Goal: Task Accomplishment & Management: Use online tool/utility

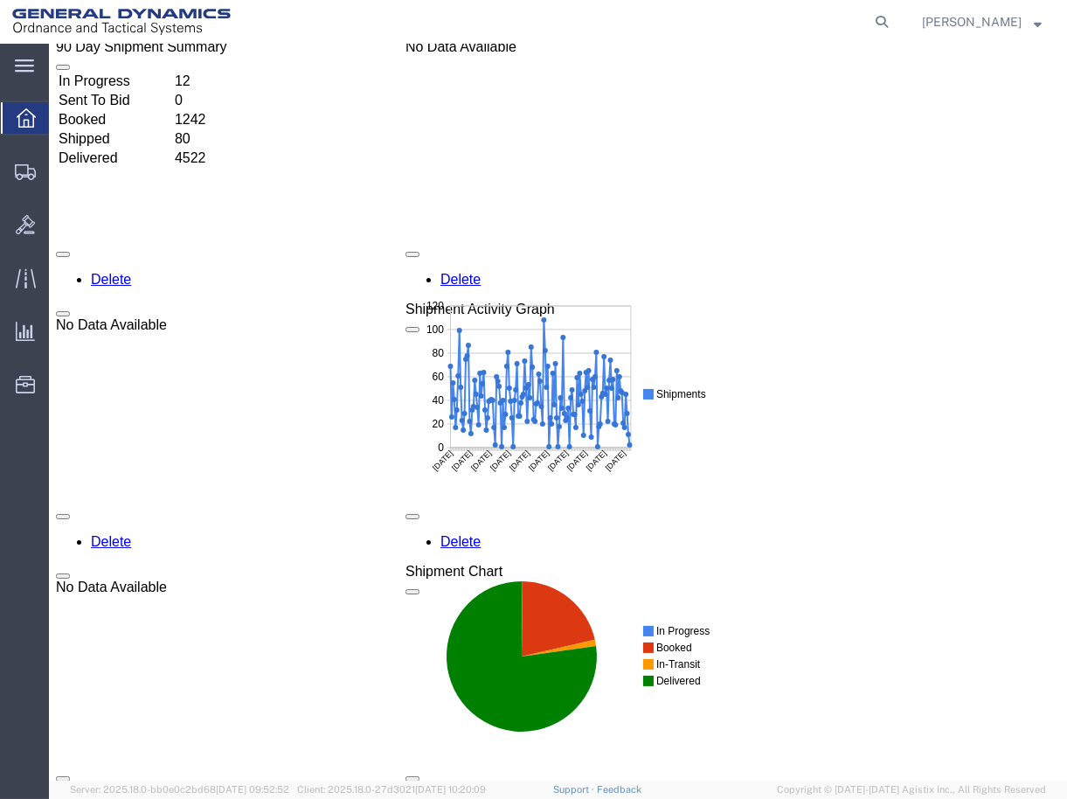
scroll to position [194, 0]
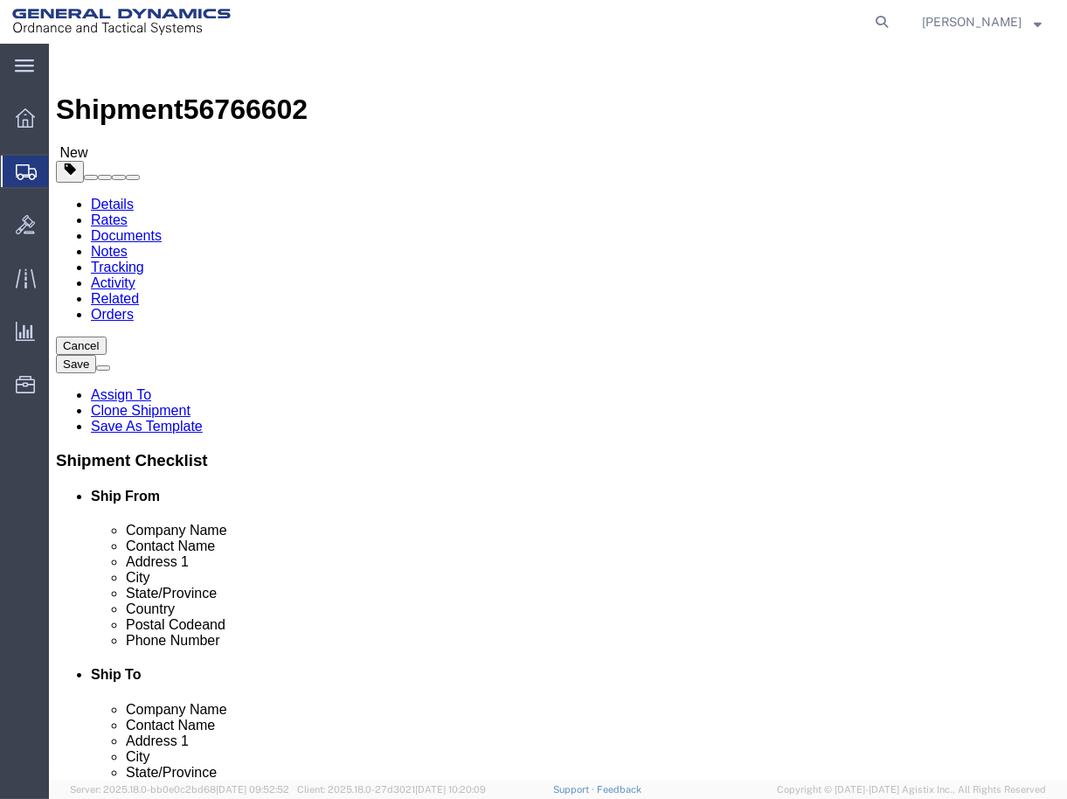
select select
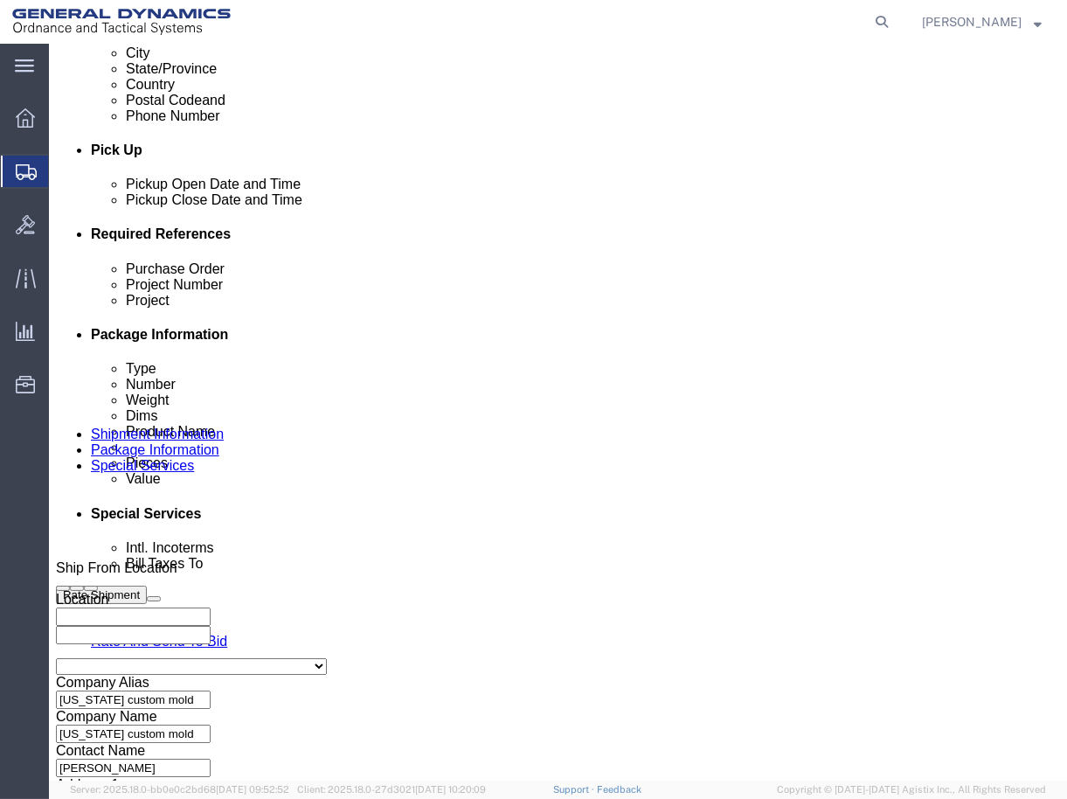
scroll to position [874, 0]
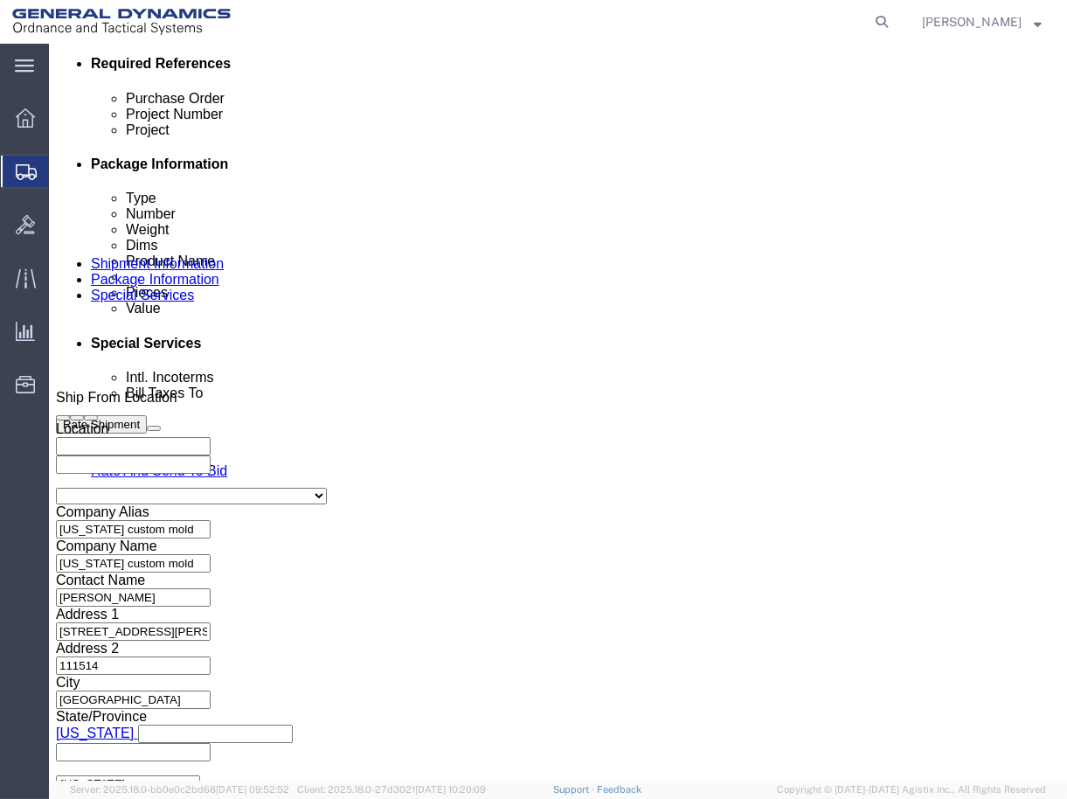
drag, startPoint x: 182, startPoint y: 369, endPoint x: 0, endPoint y: 402, distance: 184.8
click html "Shipment 56766602 New Details Rates Documents Notes Tracking Activity Related O…"
click input "text"
paste input "40100235"
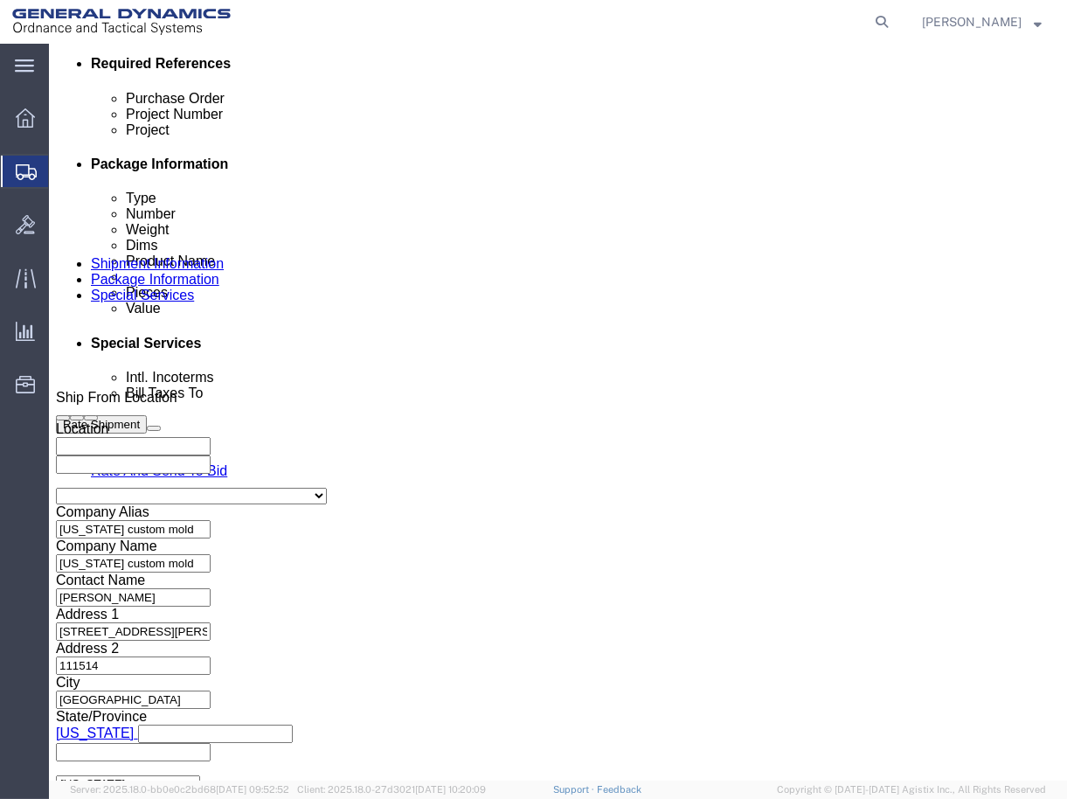
type input "40100235"
click input "text"
paste input "MACS DO 5 M231-M232A2"
type input "MACS DO 5 M231-M232A2"
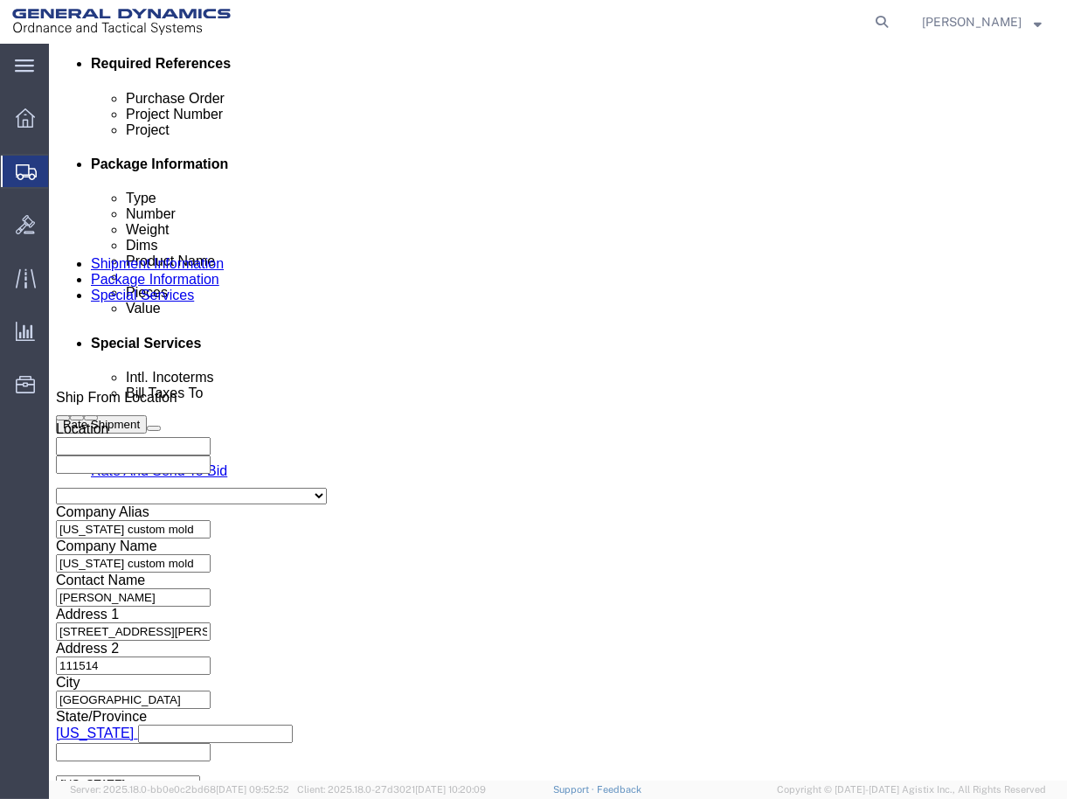
click div "Vehicle Select 1-Ton (PSS) 10 Wheel 10 Yard Dump Truck 20 Yard Dump Truck Bobta…"
click select "Select 1-Ton (PSS) 10 Wheel 10 Yard Dump Truck 20 Yard Dump Truck Bobtail Botto…"
select select "BXVN"
click select "Select 1-Ton (PSS) 10 Wheel 10 Yard Dump Truck 20 Yard Dump Truck Bobtail Botto…"
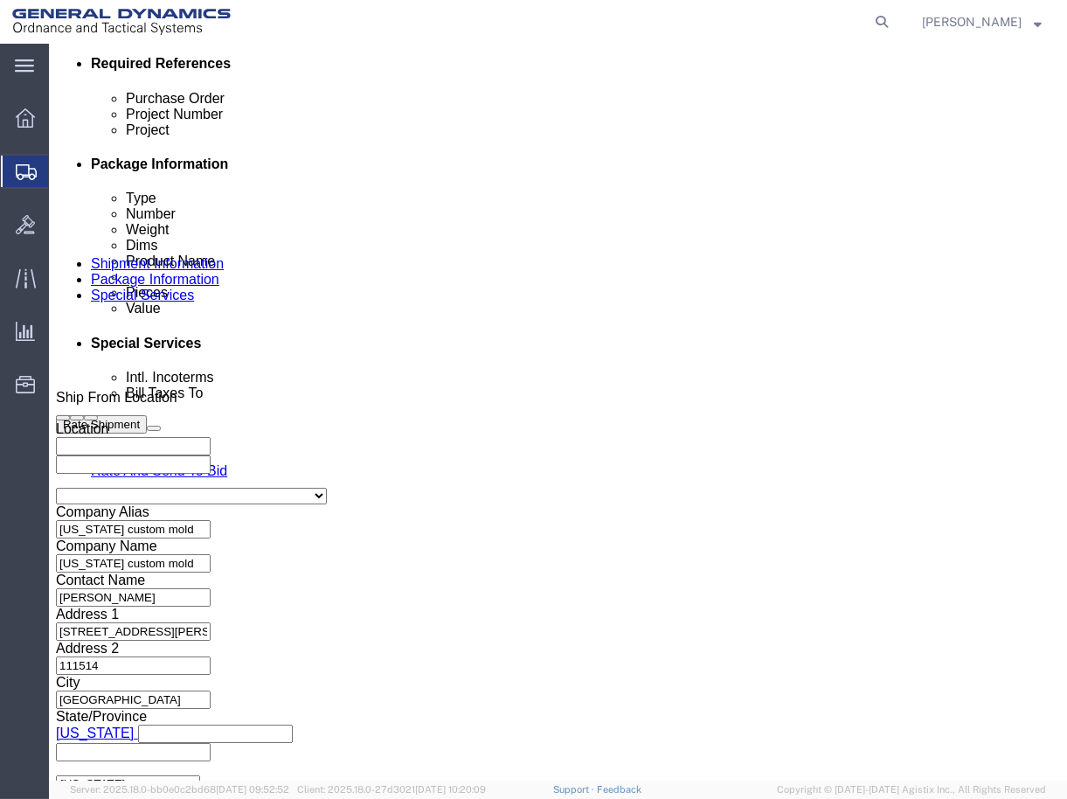
click select "Select 28 Feet 53 Feet 20 Feet 40 Feet 35 Feet 48 Feet"
select select "53FT"
click select "Select 28 Feet 53 Feet 20 Feet 40 Feet 35 Feet 48 Feet"
click button "Continue"
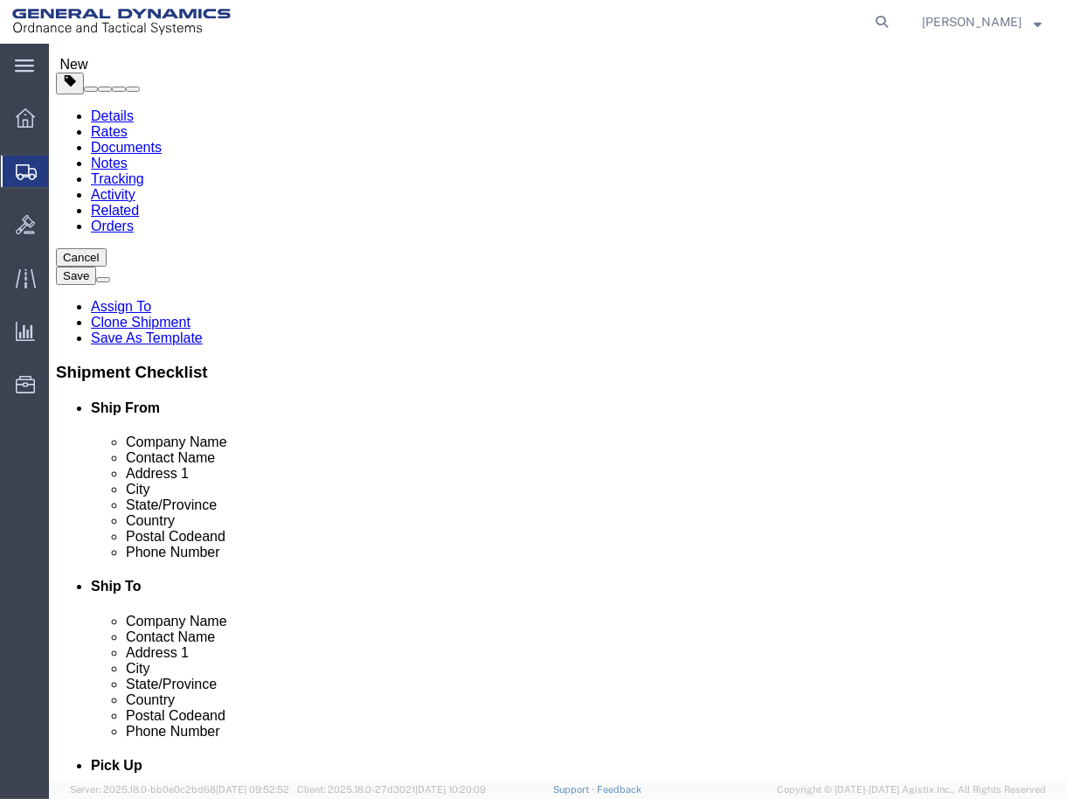
scroll to position [133, 0]
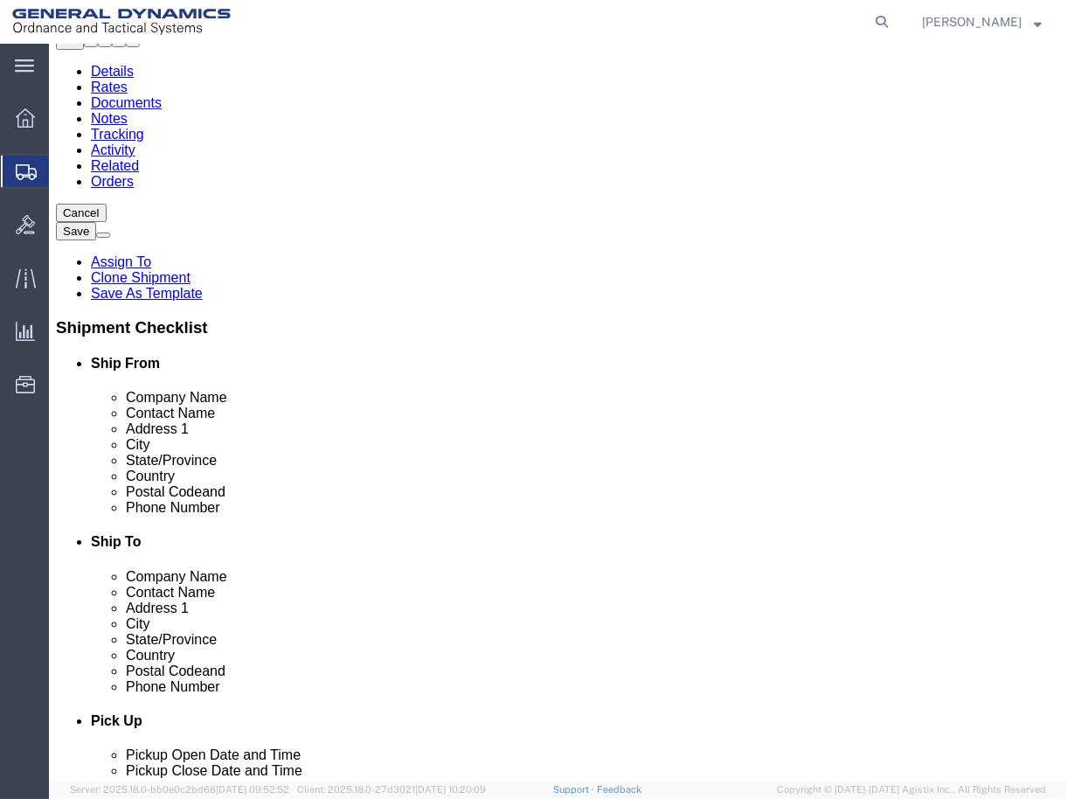
click button "Continue"
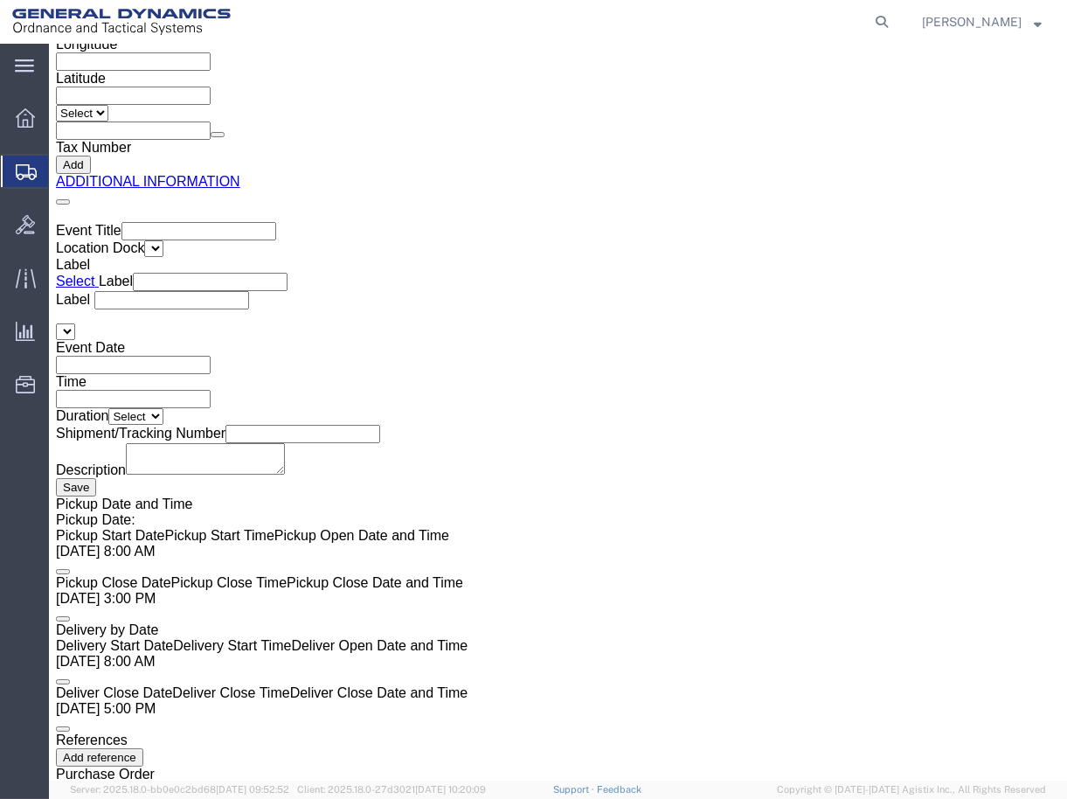
scroll to position [2993, 0]
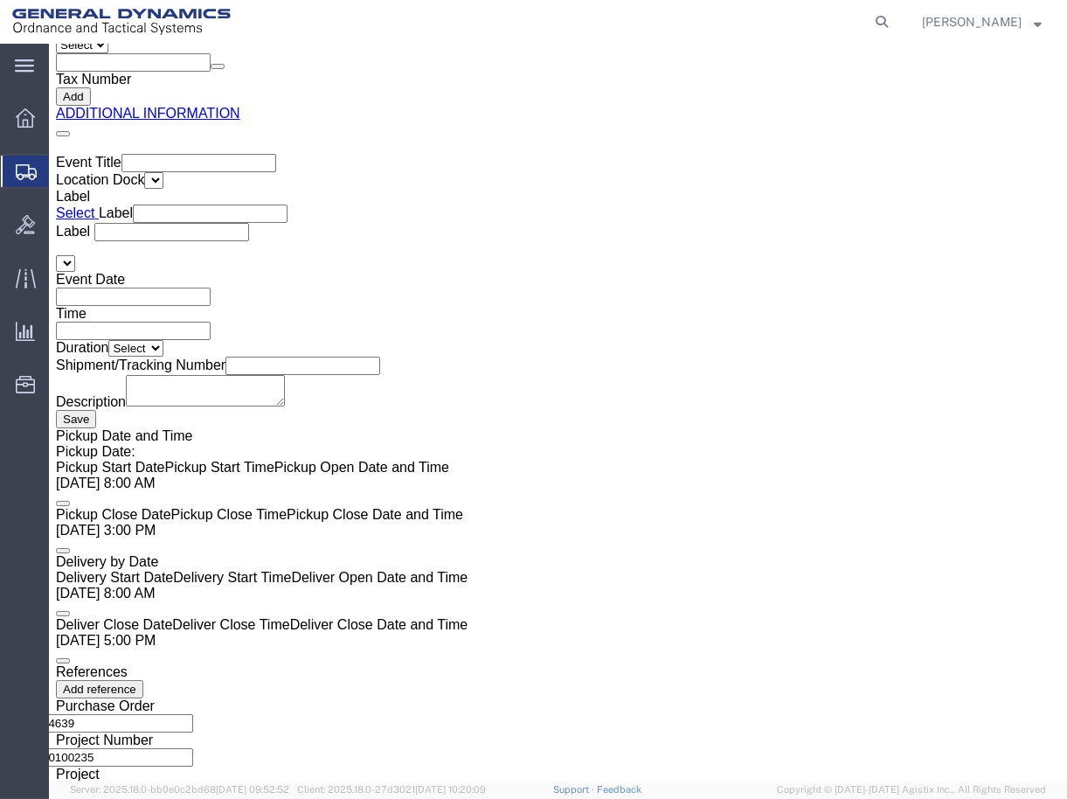
click button "Rate Shipment"
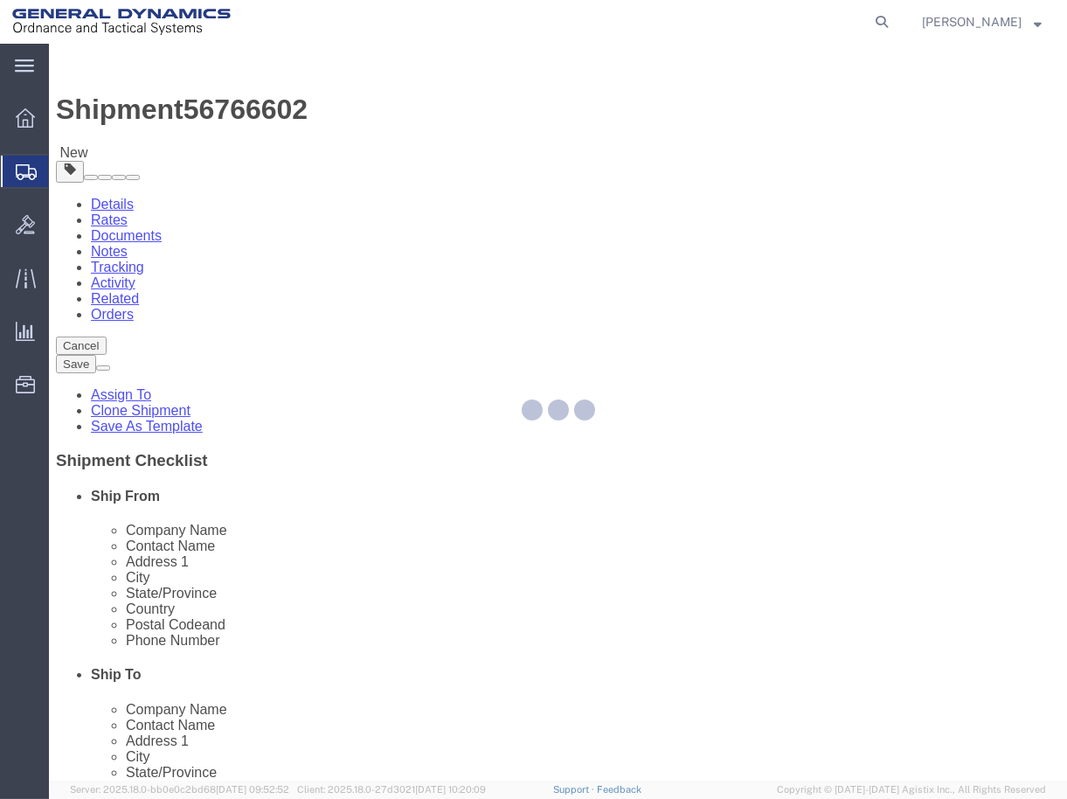
scroll to position [121, 0]
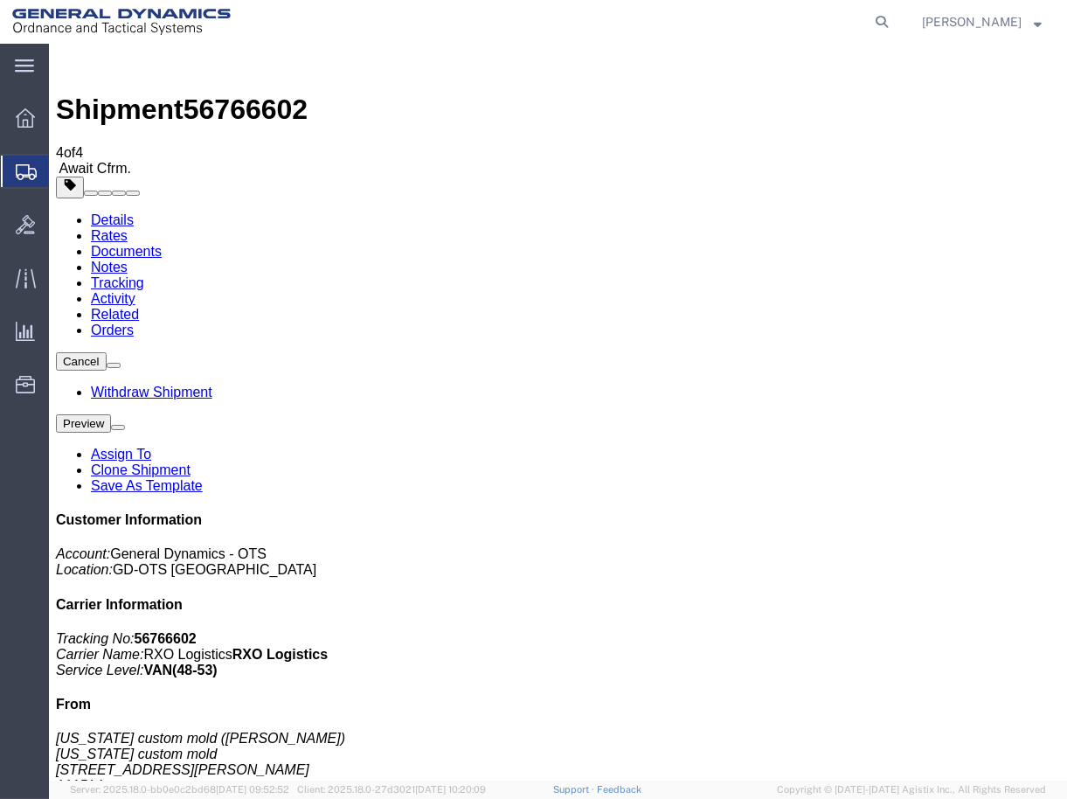
click at [74, 66] on img at bounding box center [66, 61] width 21 height 21
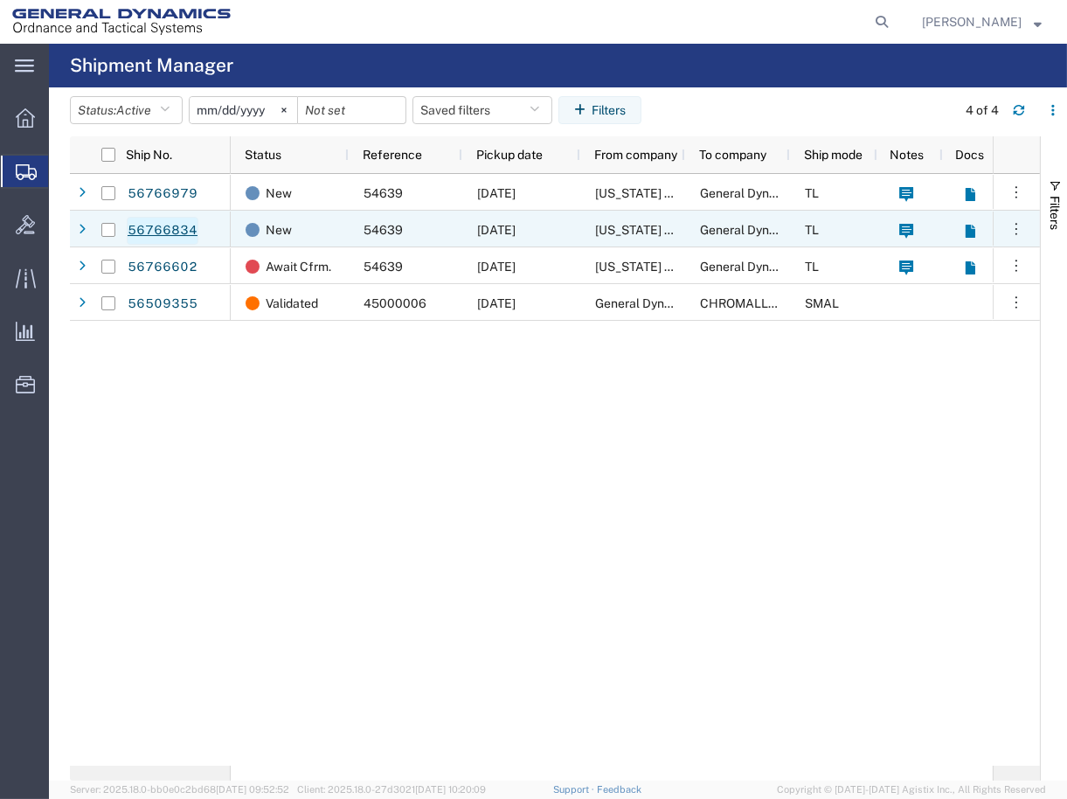
click at [145, 222] on link "56766834" at bounding box center [163, 231] width 72 height 28
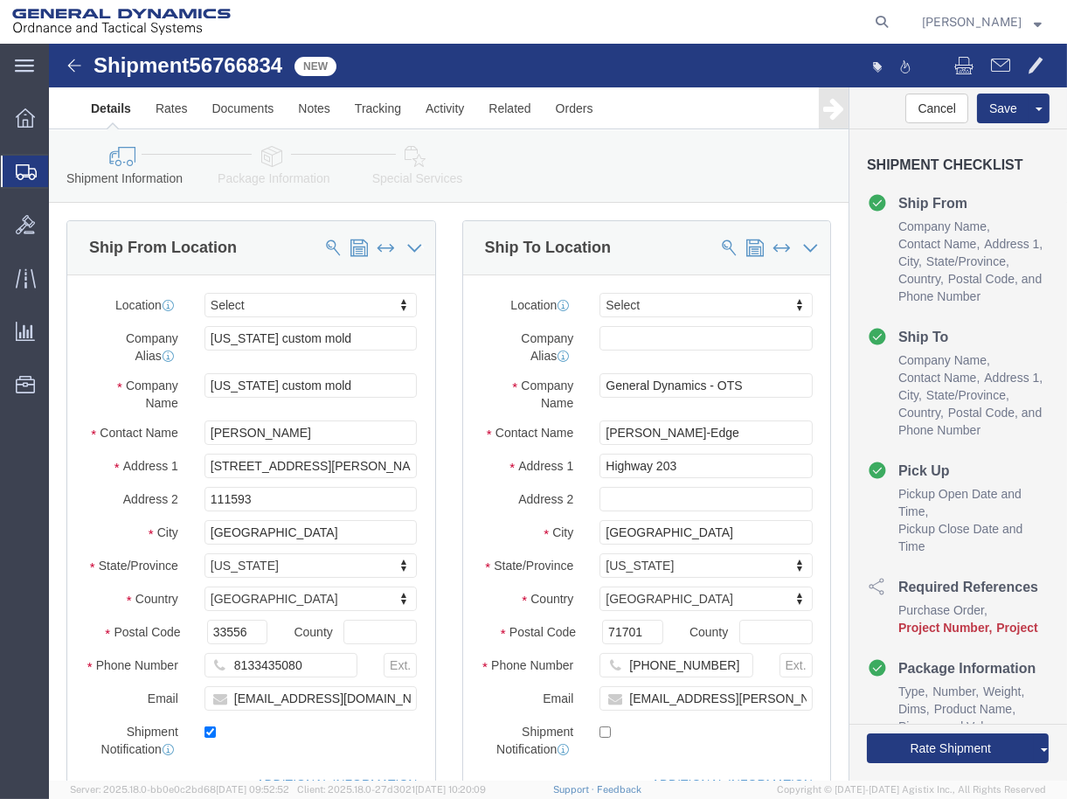
select select
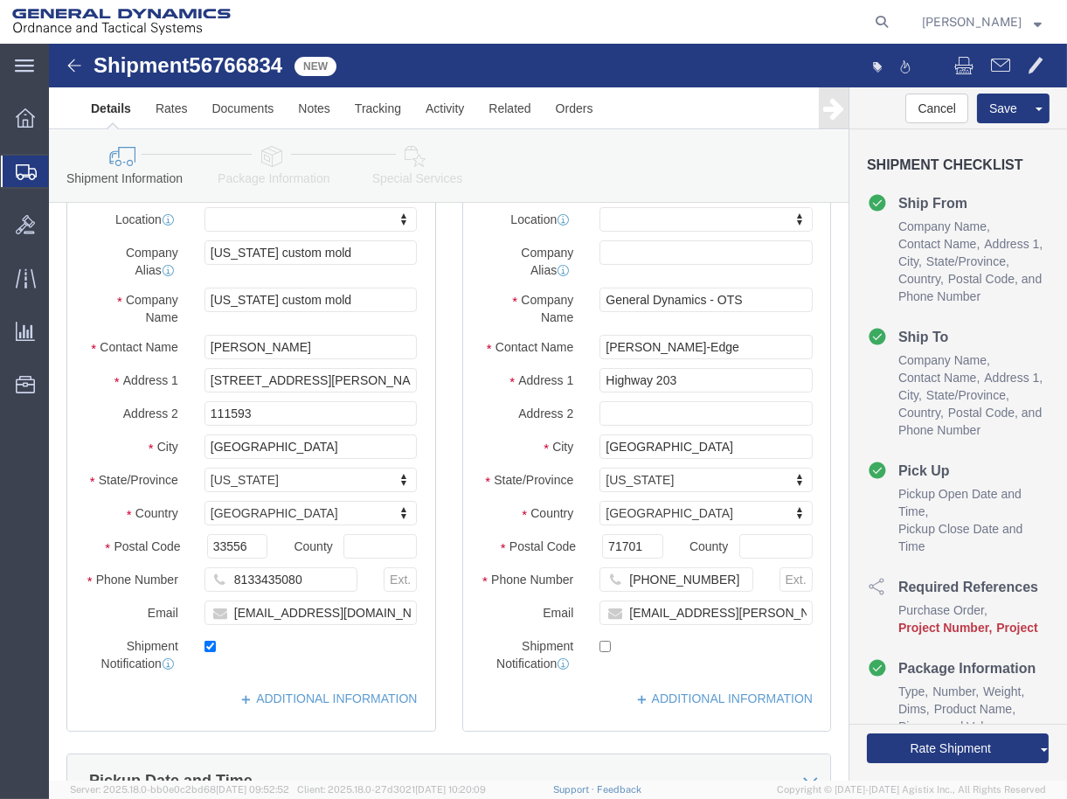
scroll to position [679, 0]
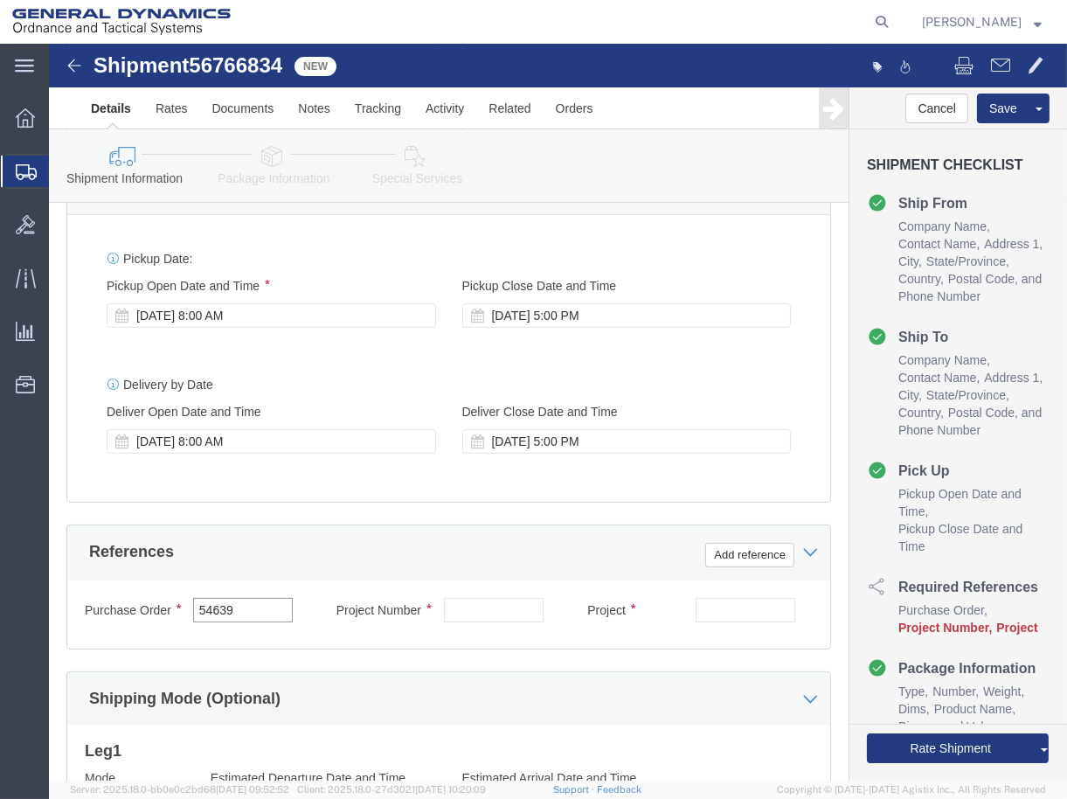
drag, startPoint x: 199, startPoint y: 569, endPoint x: 34, endPoint y: 565, distance: 165.2
click div "Purchase Order 54639"
click input "text"
paste input "40100235"
type input "40100235"
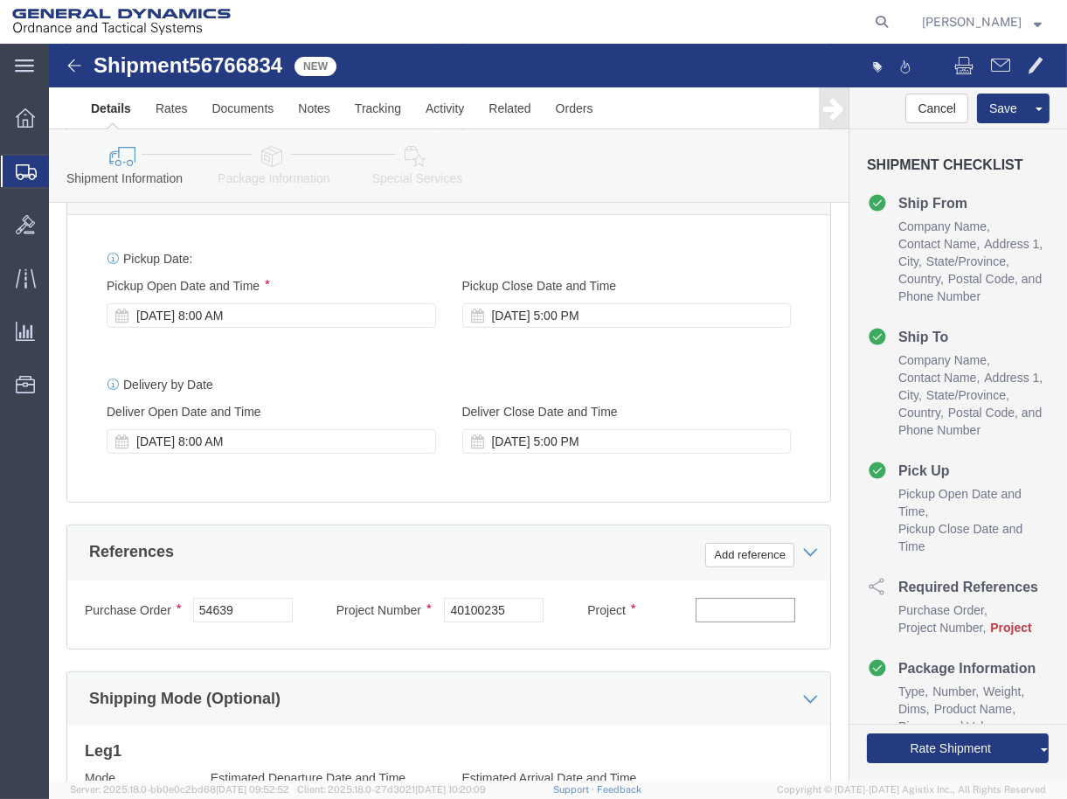
click input "text"
paste input "MACS DO 5 M231-M232A2"
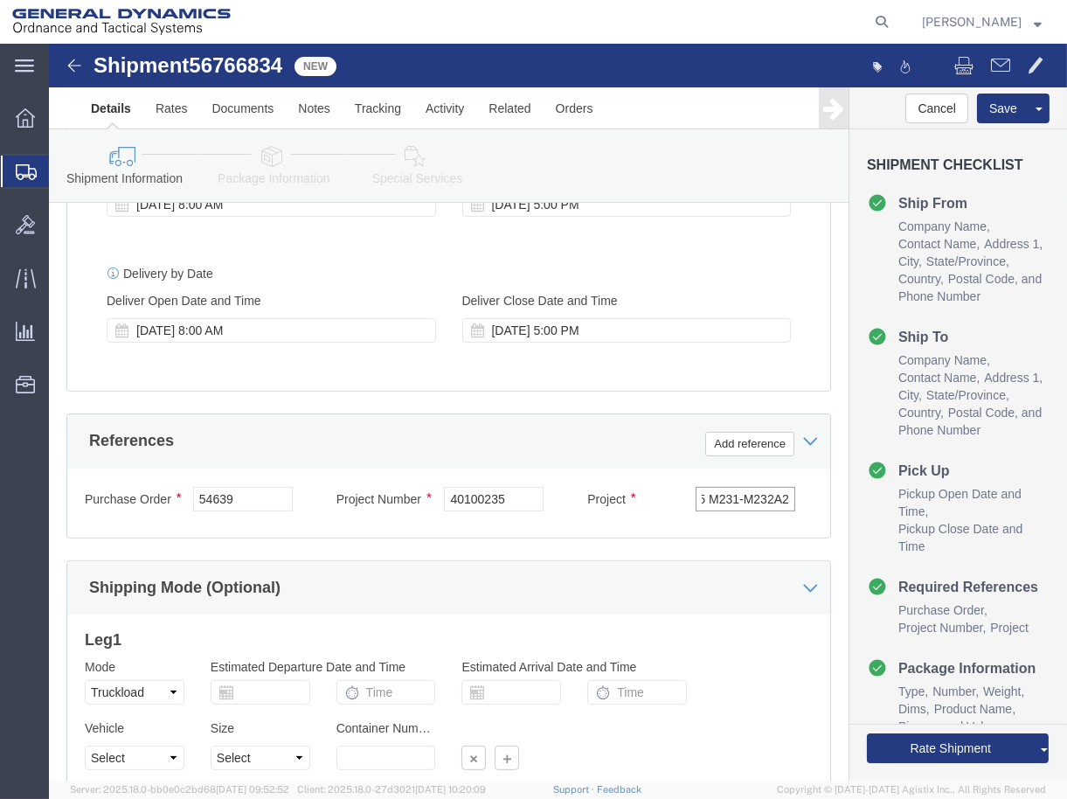
scroll to position [939, 0]
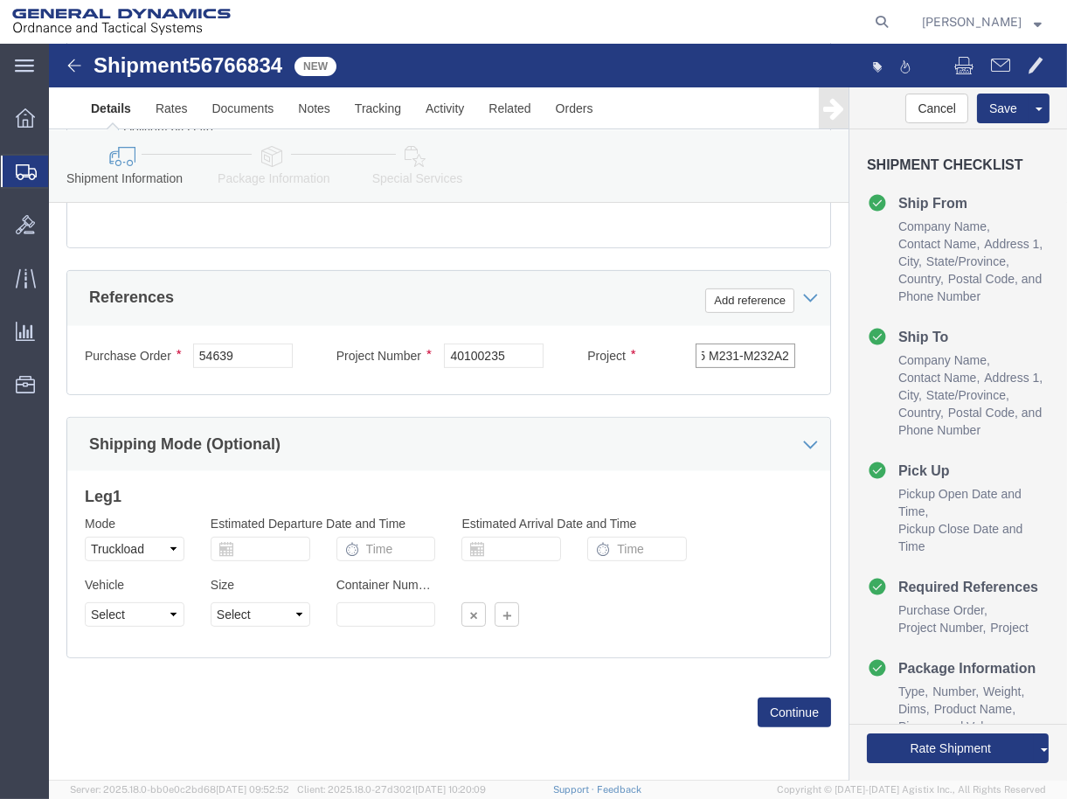
type input "MACS DO 5 M231-M232A2"
drag, startPoint x: 87, startPoint y: 565, endPoint x: 83, endPoint y: 574, distance: 10.2
click select "Select 1-Ton (PSS) 10 Wheel 10 Yard Dump Truck 20 Yard Dump Truck Bobtail Botto…"
select select "BXVN"
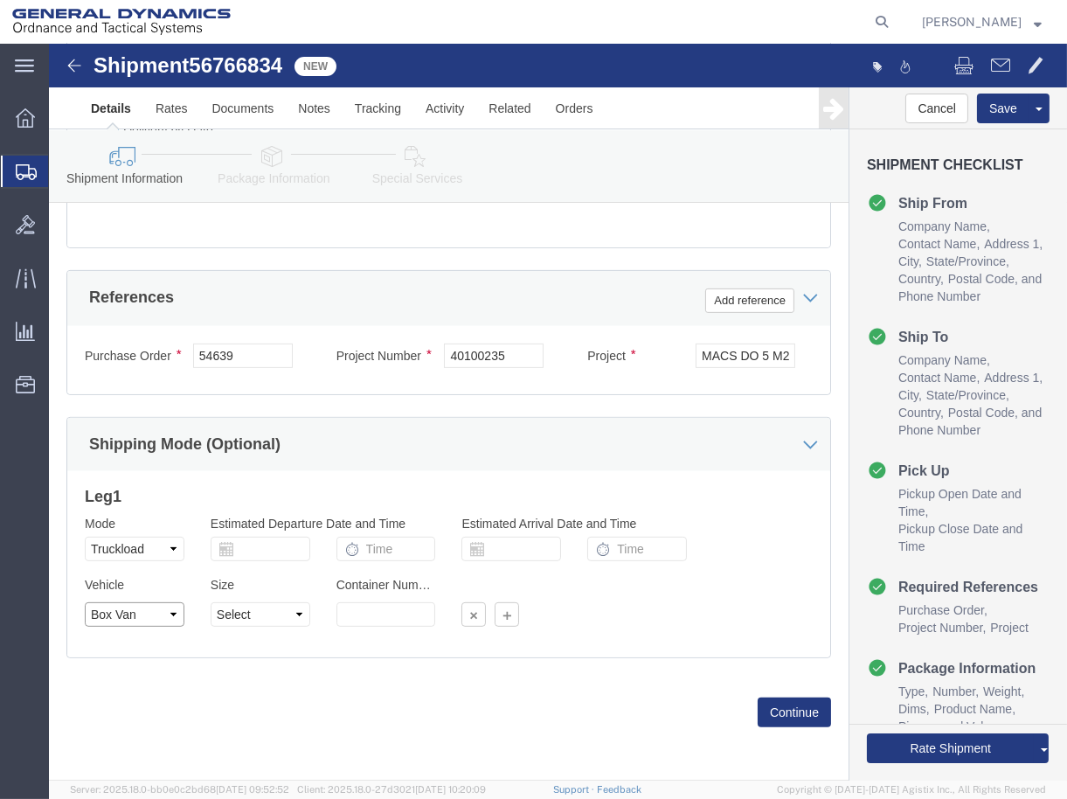
click select "Select 1-Ton (PSS) 10 Wheel 10 Yard Dump Truck 20 Yard Dump Truck Bobtail Botto…"
drag, startPoint x: 219, startPoint y: 552, endPoint x: 219, endPoint y: 573, distance: 21.0
click div "Size Select 28 Feet 53 Feet 20 Feet 40 Feet 35 Feet 48 Feet"
click select "Select 28 Feet 53 Feet 20 Feet 40 Feet 35 Feet 48 Feet"
select select "53FT"
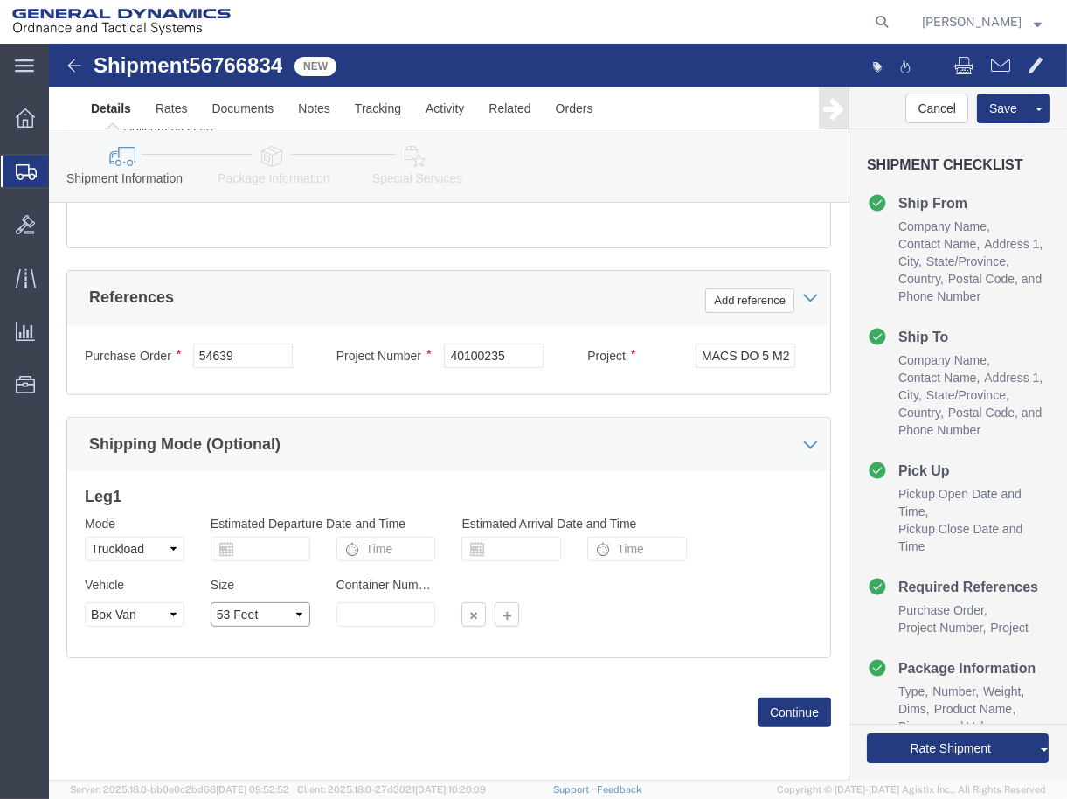
click select "Select 28 Feet 53 Feet 20 Feet 40 Feet 35 Feet 48 Feet"
click button "Continue"
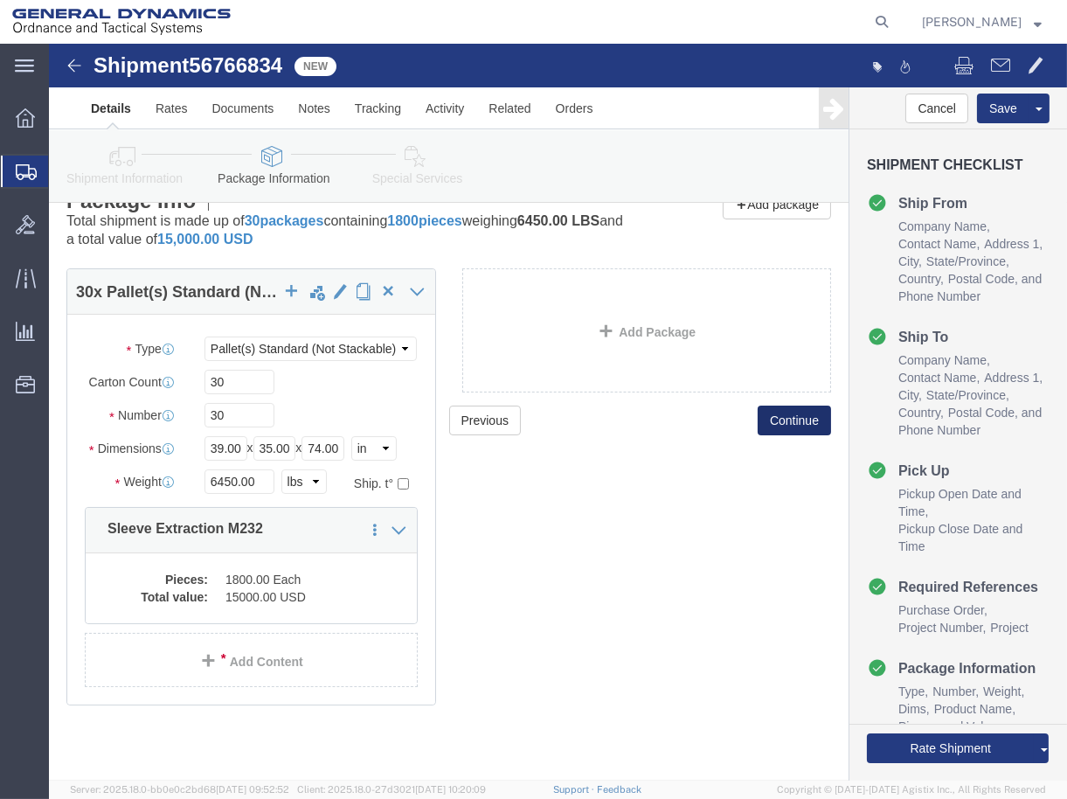
scroll to position [85, 0]
click button "Rate Shipment"
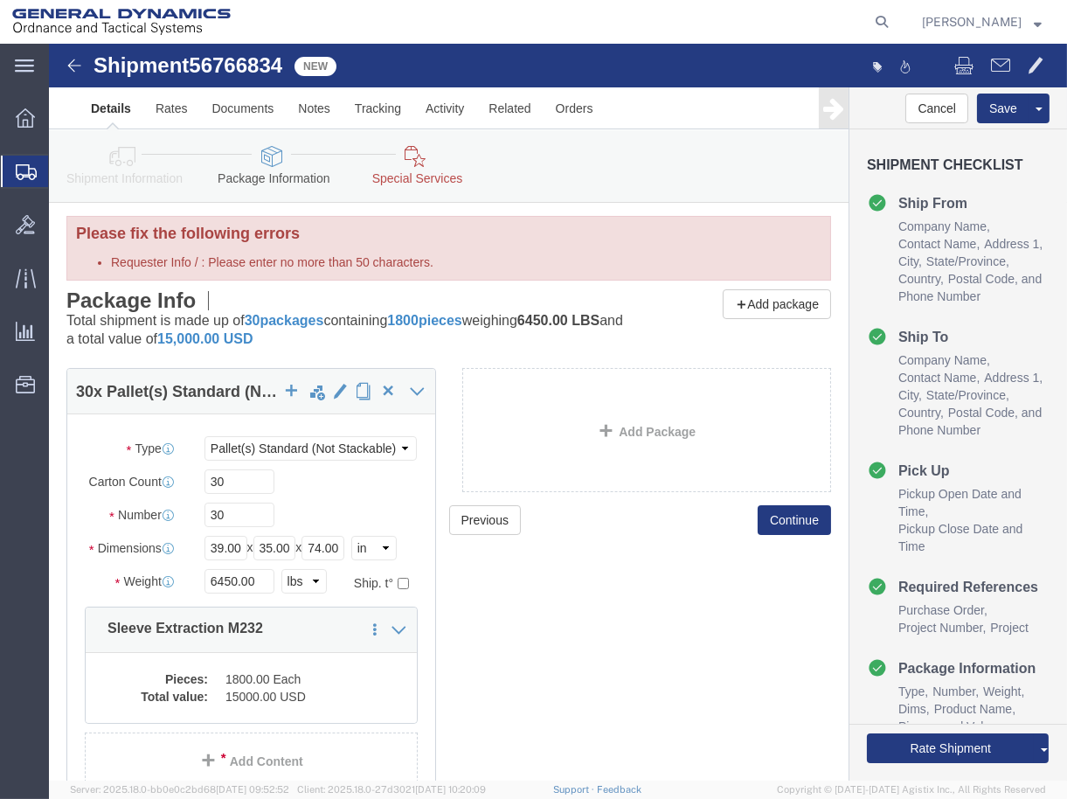
scroll to position [0, 0]
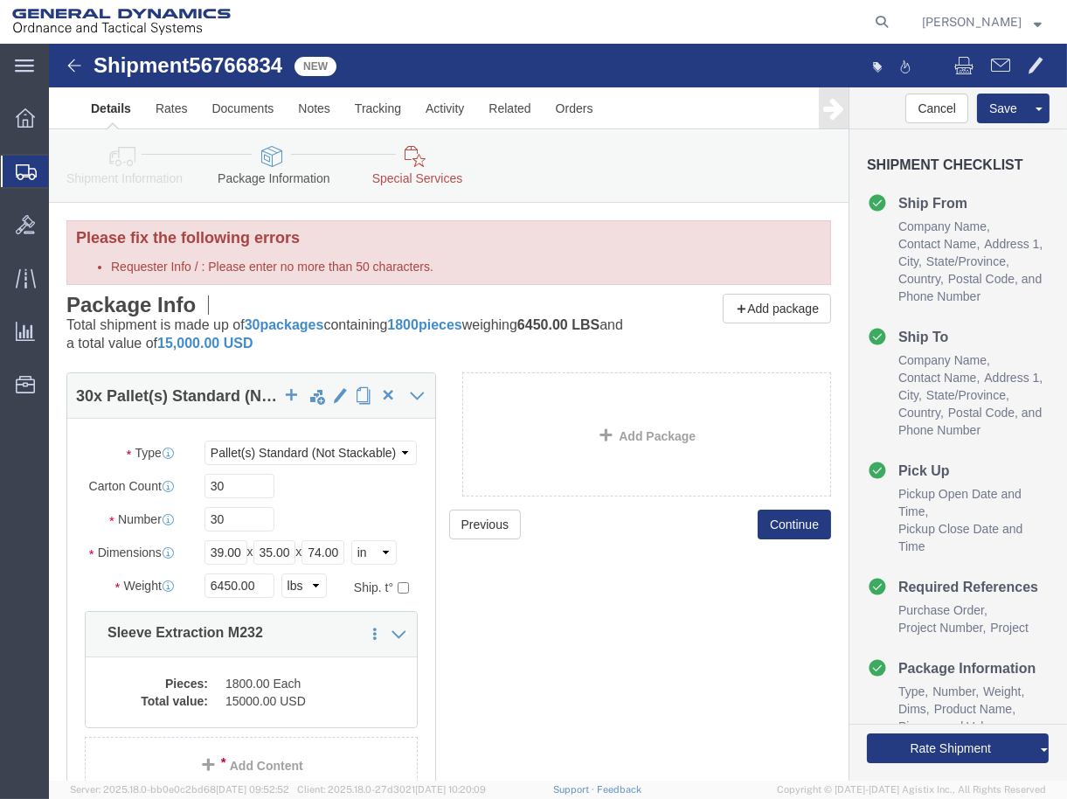
click icon
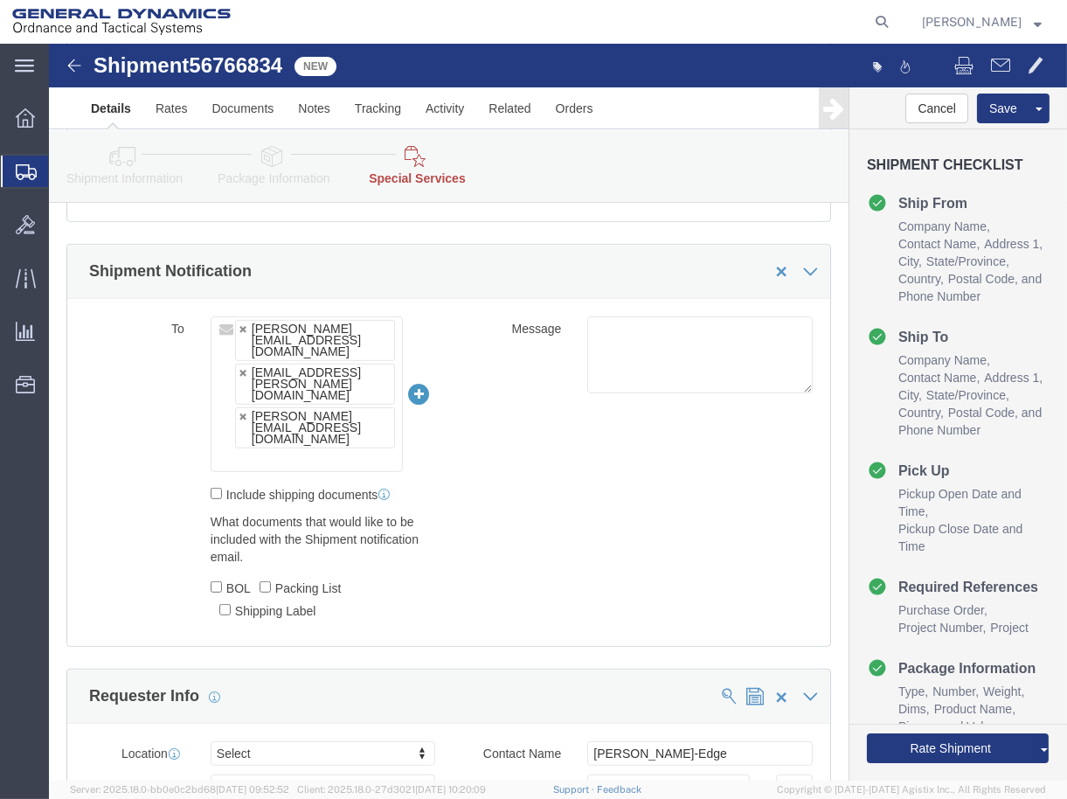
scroll to position [1650, 0]
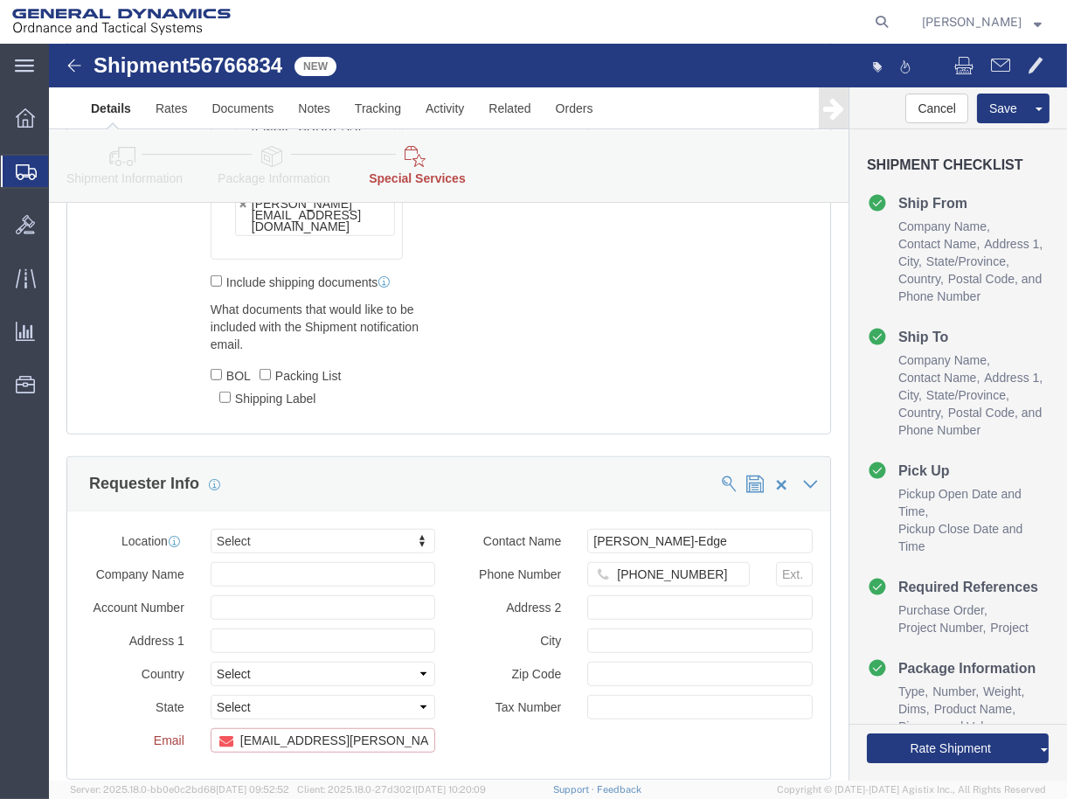
click input "[EMAIL_ADDRESS][PERSON_NAME][DOMAIN_NAME], [PERSON_NAME][DOMAIN_NAME][EMAIL_ADD…"
drag, startPoint x: 353, startPoint y: 693, endPoint x: -14, endPoint y: 630, distance: 372.4
click html "Shipment 56766834 New Details Rates Documents Notes Tracking Activity Related O…"
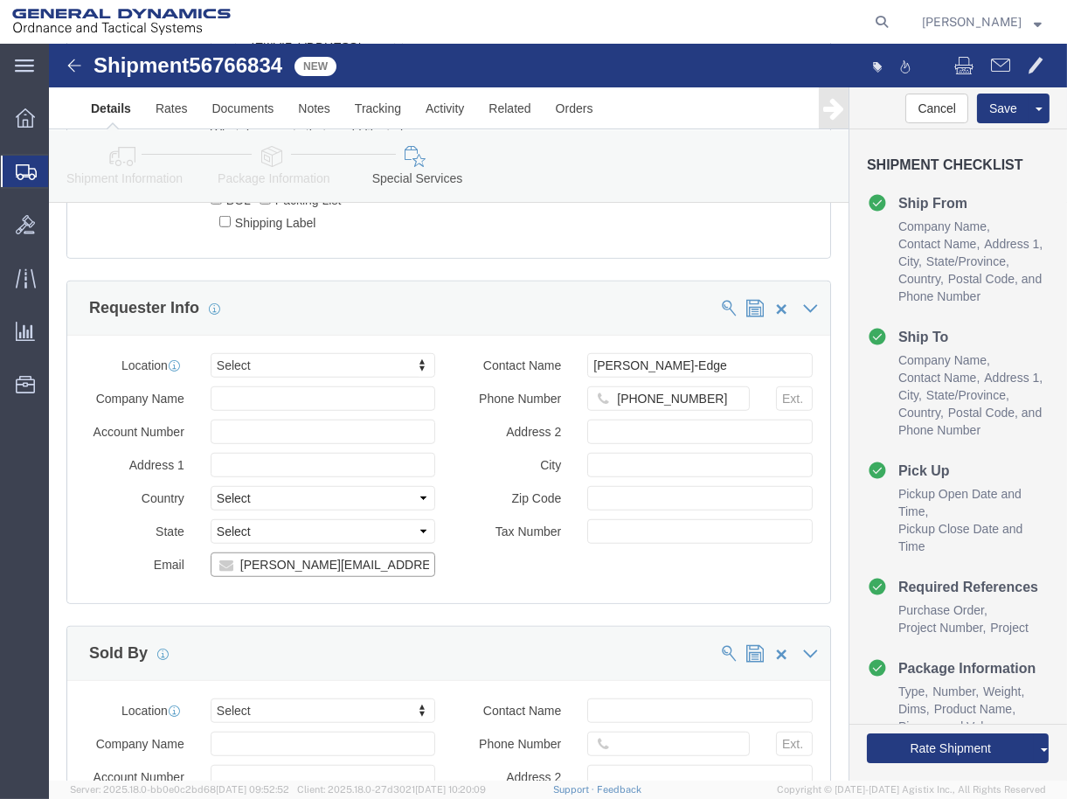
scroll to position [1770, 0]
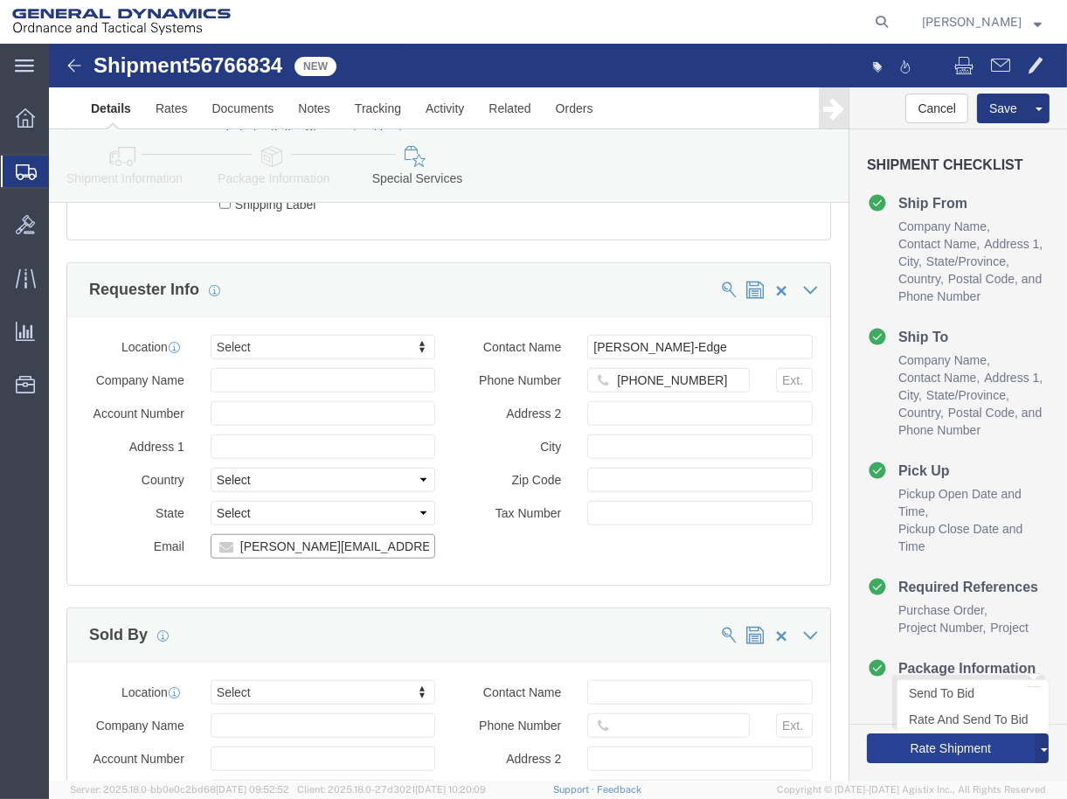
type input "[PERSON_NAME][EMAIL_ADDRESS][DOMAIN_NAME]"
click button "Rate Shipment"
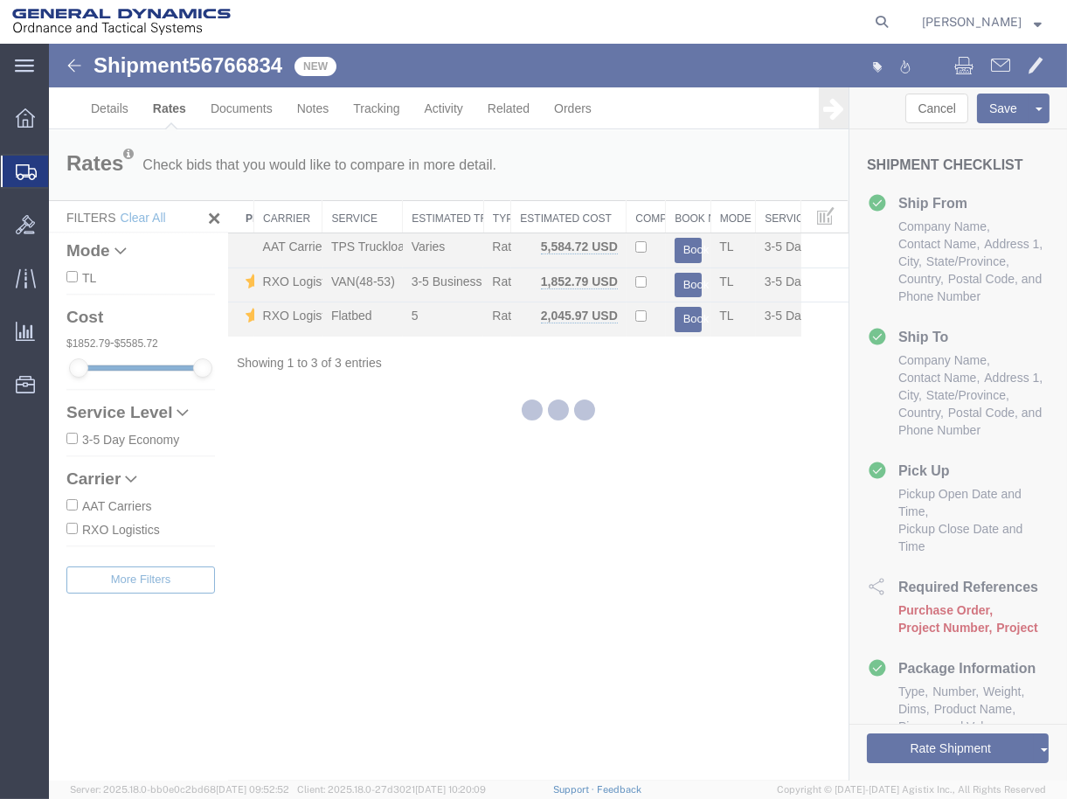
scroll to position [0, 0]
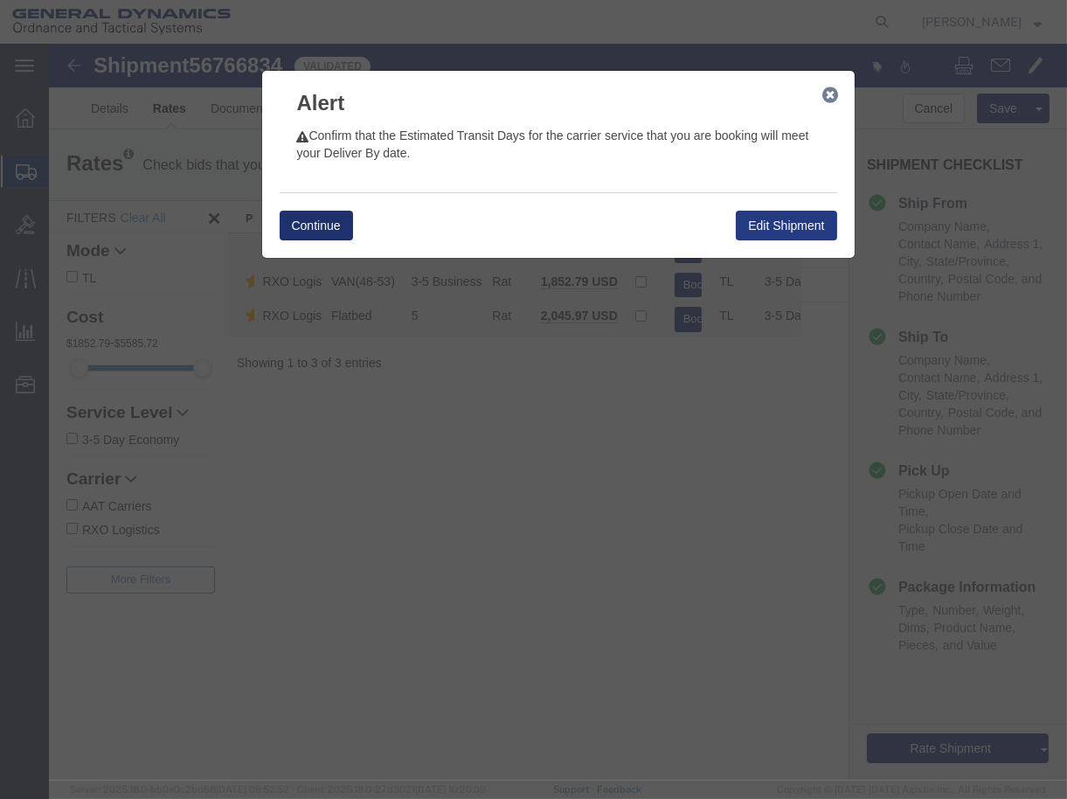
click at [315, 228] on button "Continue" at bounding box center [316, 226] width 73 height 30
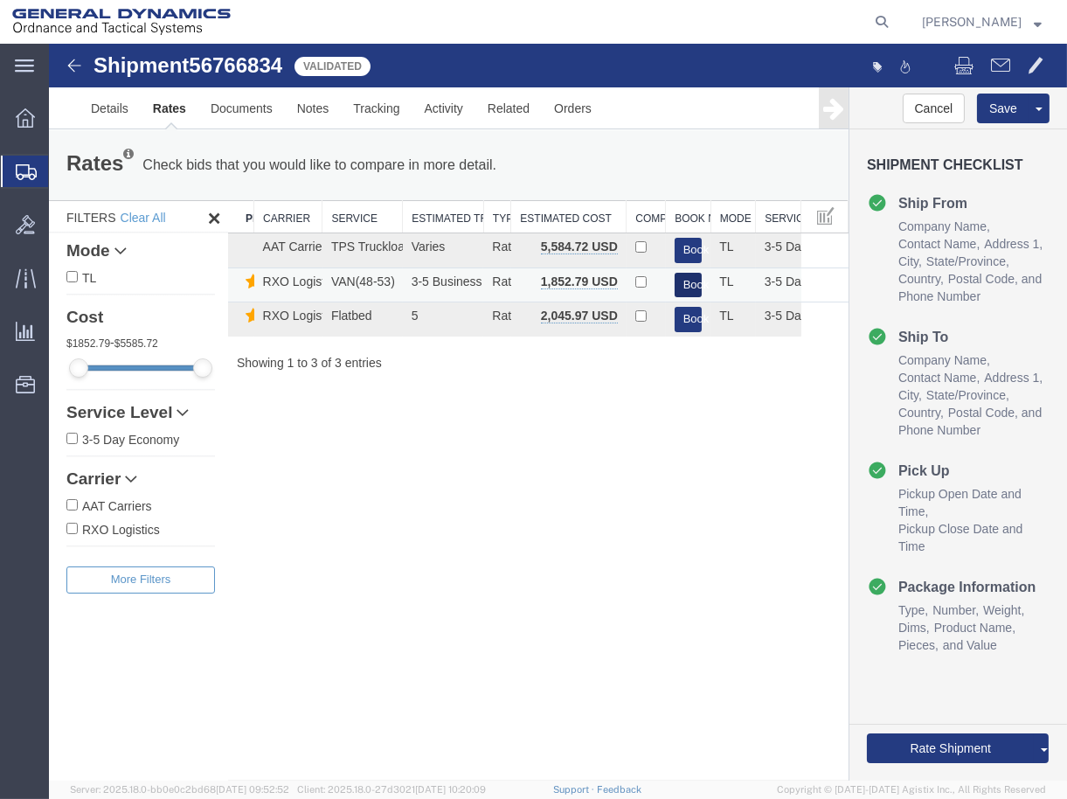
click at [696, 288] on button "Book" at bounding box center [689, 285] width 28 height 25
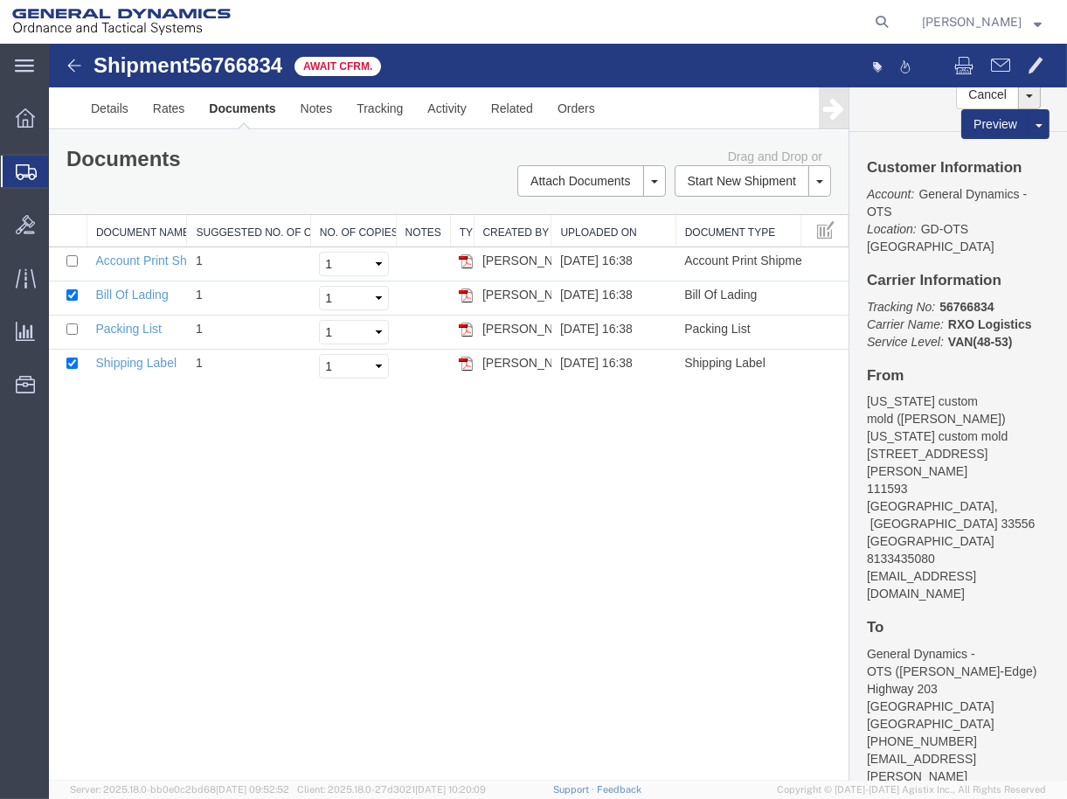
click at [74, 70] on img at bounding box center [74, 65] width 21 height 21
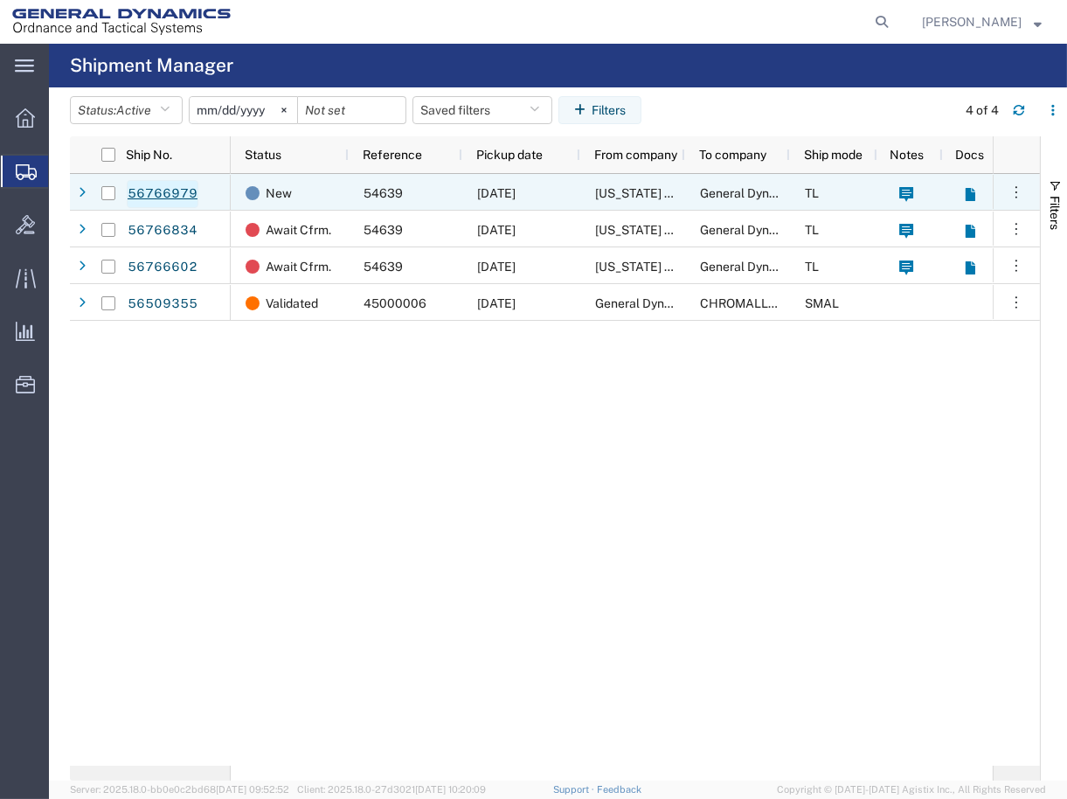
click at [136, 187] on link "56766979" at bounding box center [163, 194] width 72 height 28
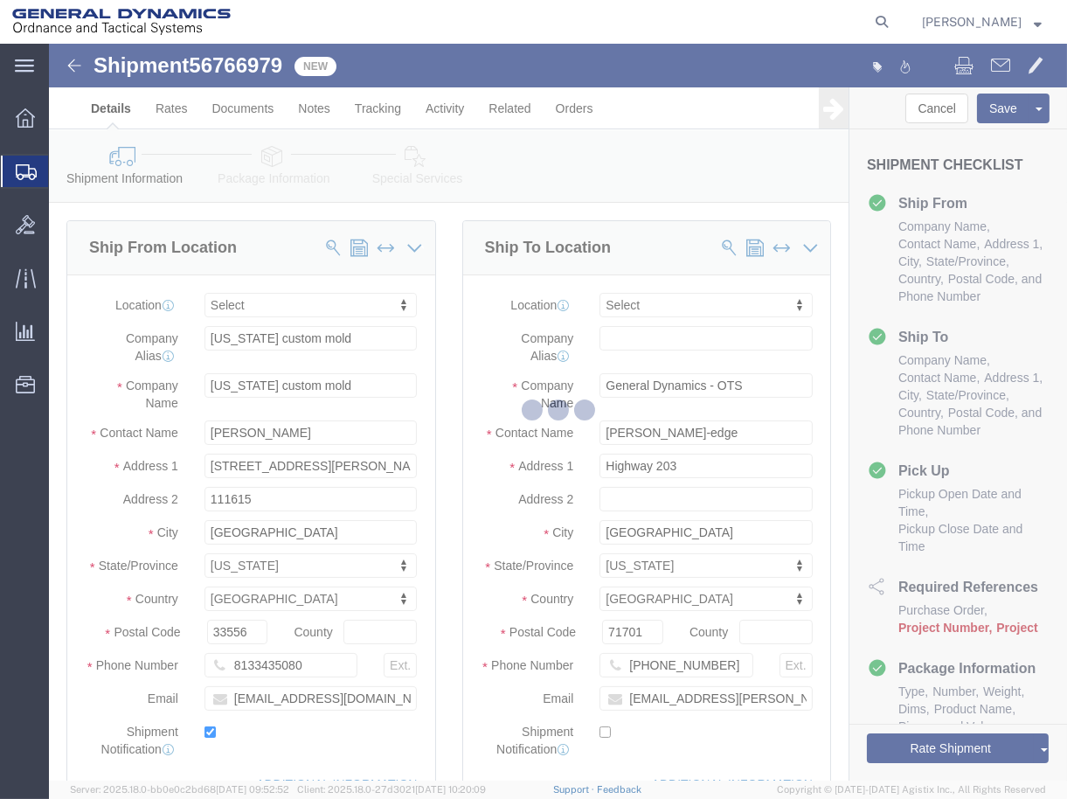
select select
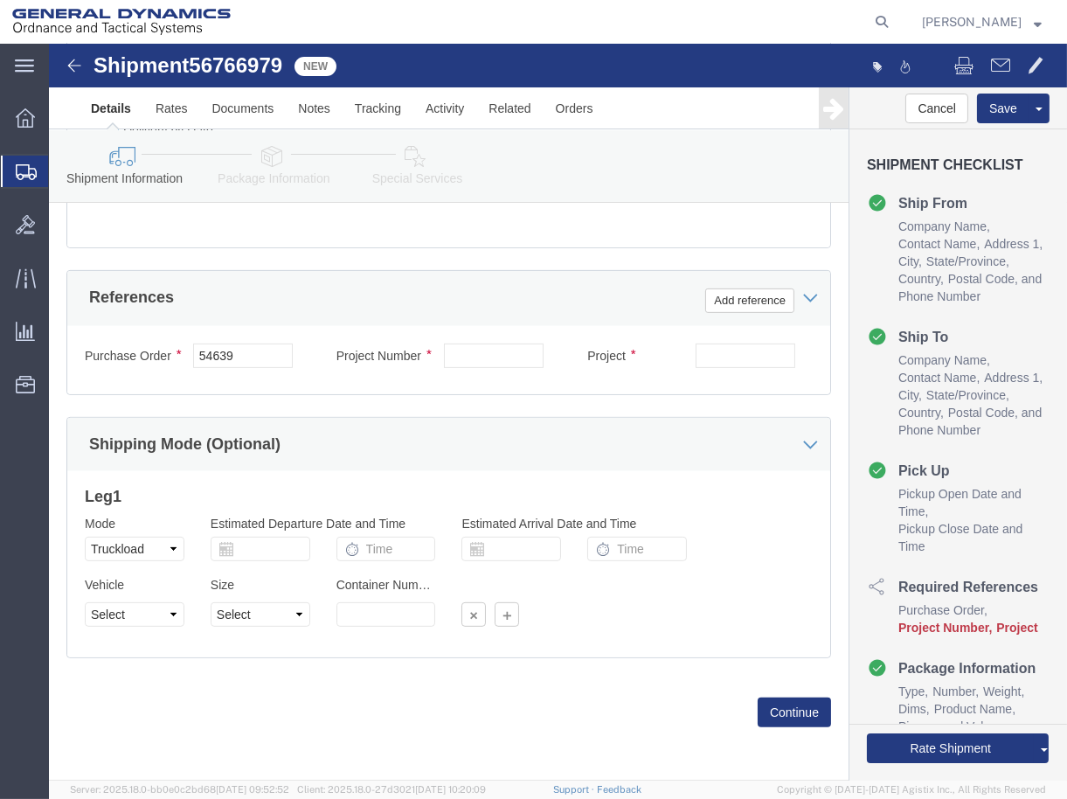
scroll to position [939, 0]
click input "text"
paste input "40100235"
type input "40100235"
click div "Project"
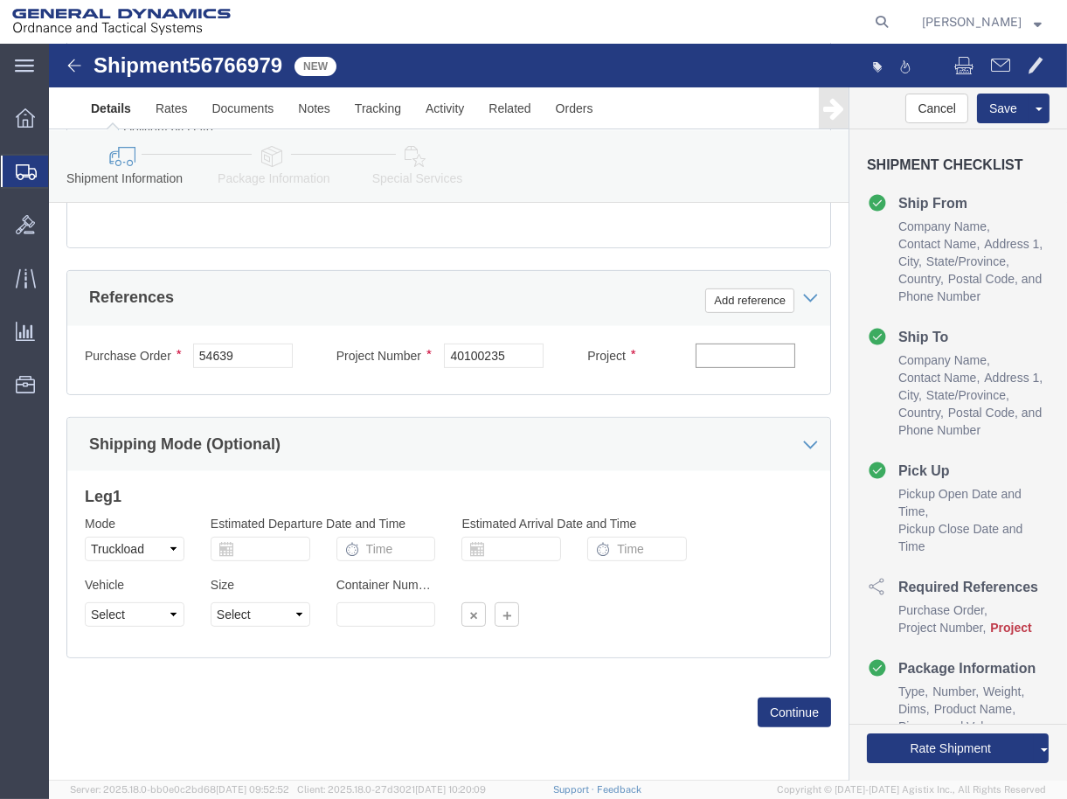
click input "text"
paste input "MACS DO 5 M231-M232A2"
type input "MACS DO 5 M231-M232A2"
click select "Select 1-Ton (PSS) 10 Wheel 10 Yard Dump Truck 20 Yard Dump Truck Bobtail Botto…"
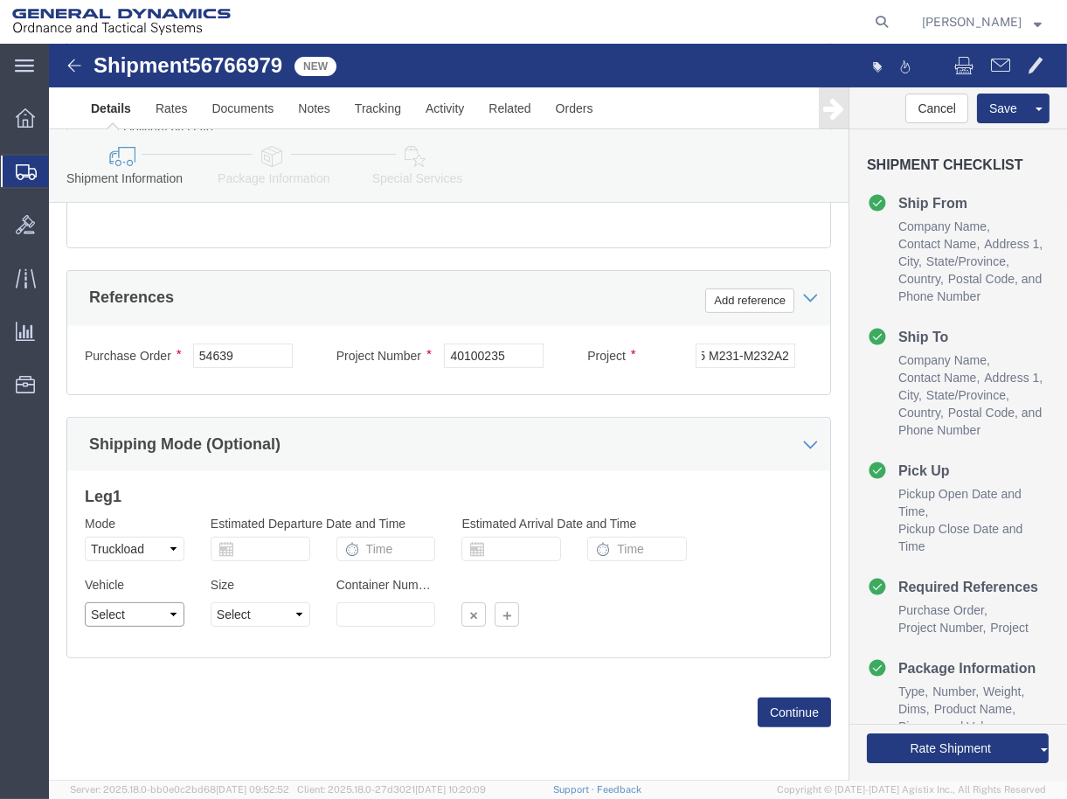
scroll to position [0, 0]
select select "BXVN"
click select "Select 1-Ton (PSS) 10 Wheel 10 Yard Dump Truck 20 Yard Dump Truck Bobtail Botto…"
click select "Select 28 Feet 53 Feet 20 Feet 40 Feet 35 Feet 48 Feet"
select select "53FT"
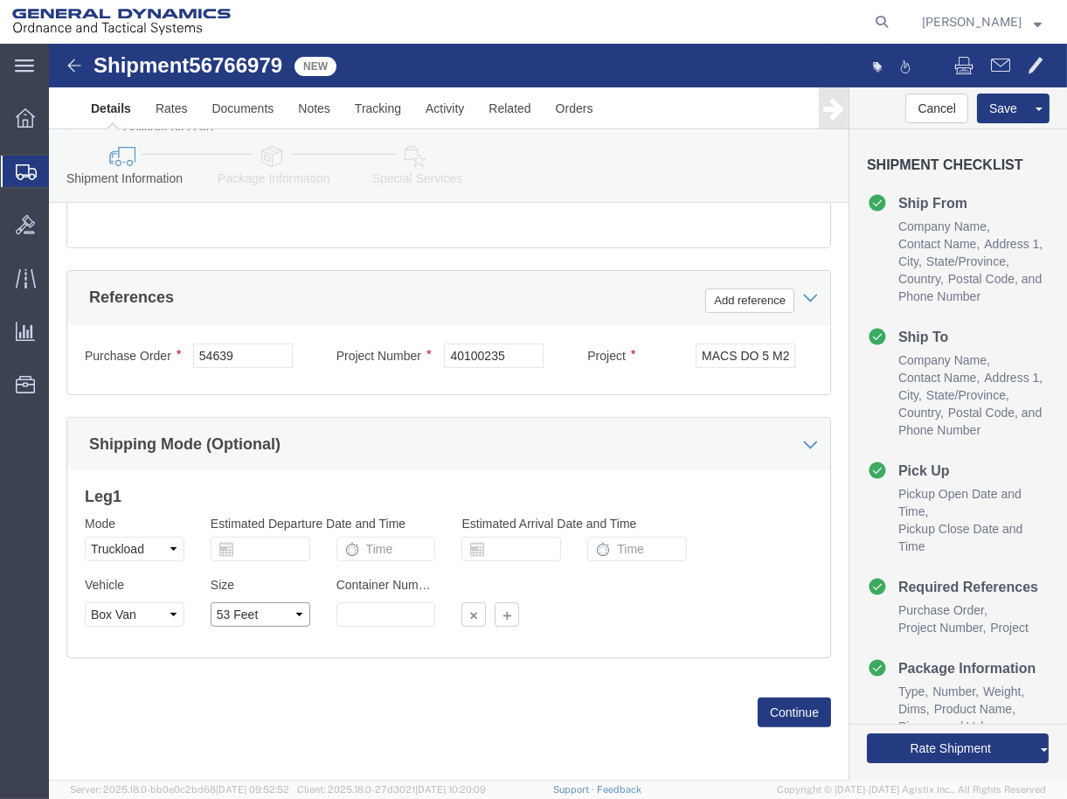
click select "Select 28 Feet 53 Feet 20 Feet 40 Feet 35 Feet 48 Feet"
drag, startPoint x: 725, startPoint y: 655, endPoint x: 730, endPoint y: 676, distance: 20.6
click button "Continue"
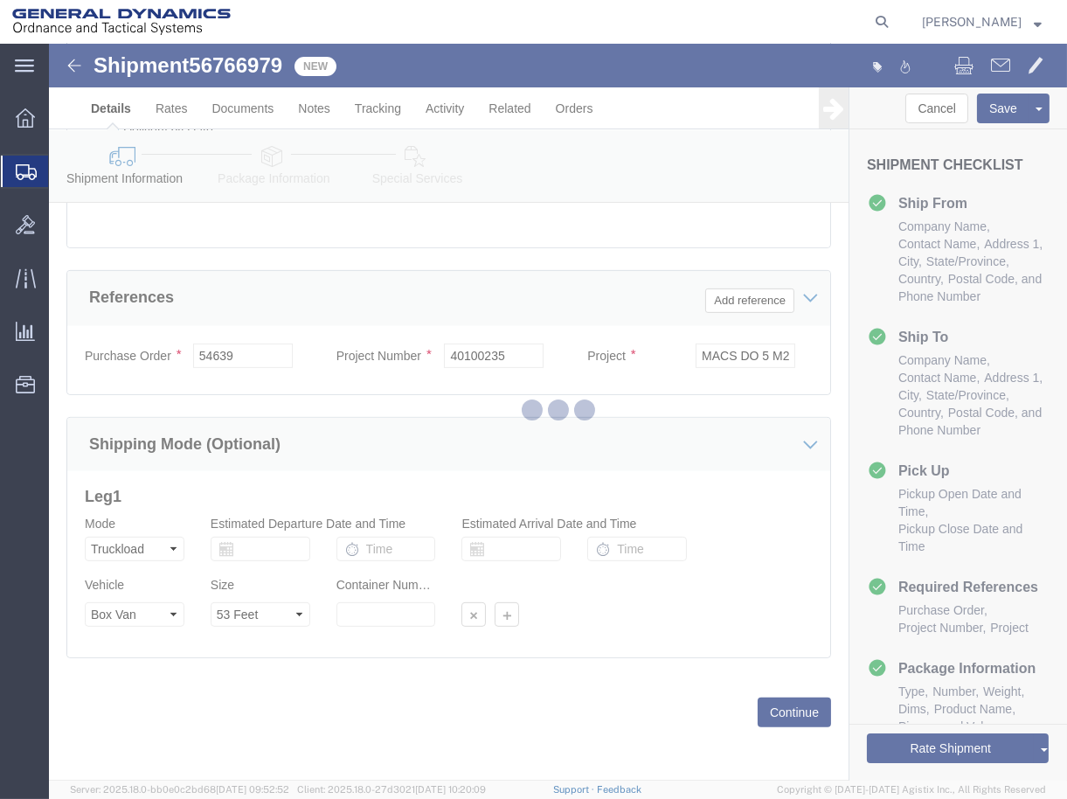
click div
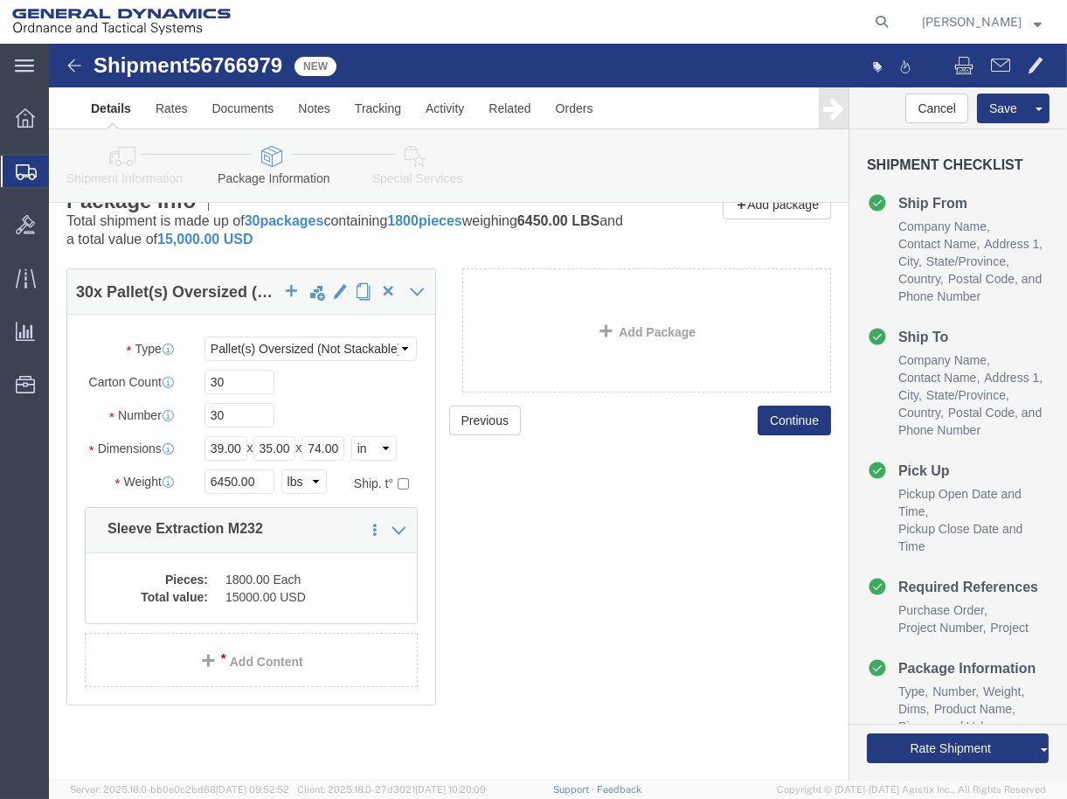
scroll to position [85, 0]
click button "Continue"
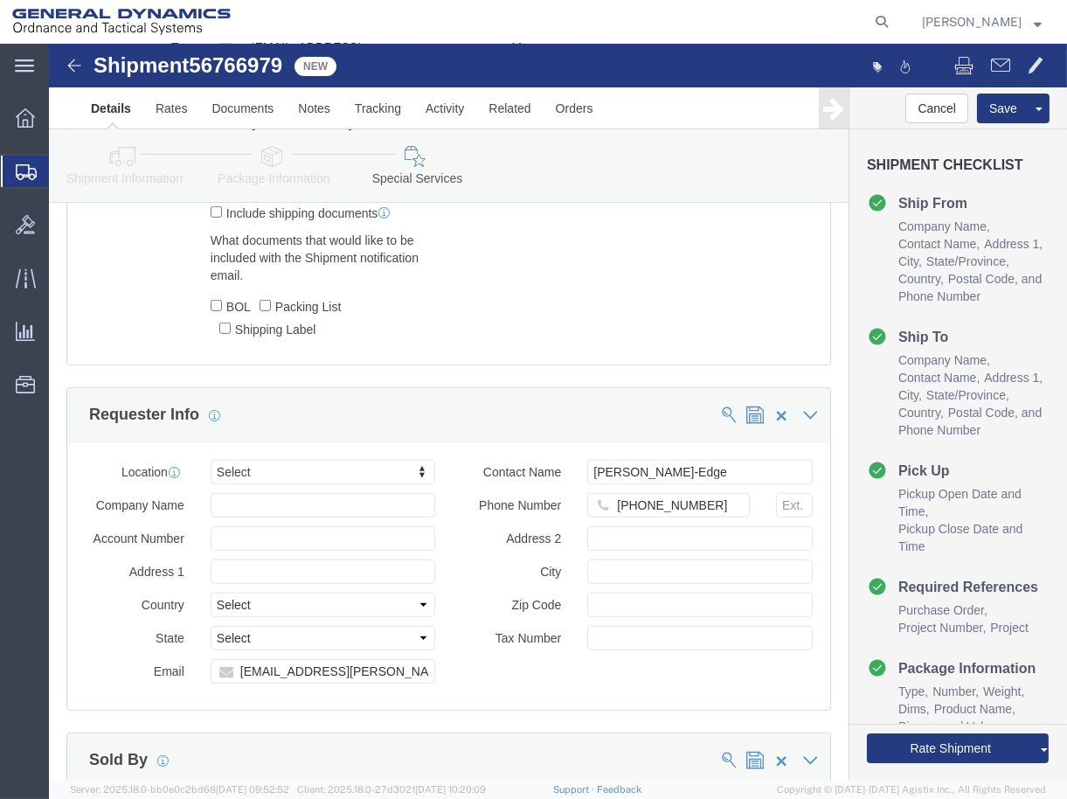
scroll to position [1833, 0]
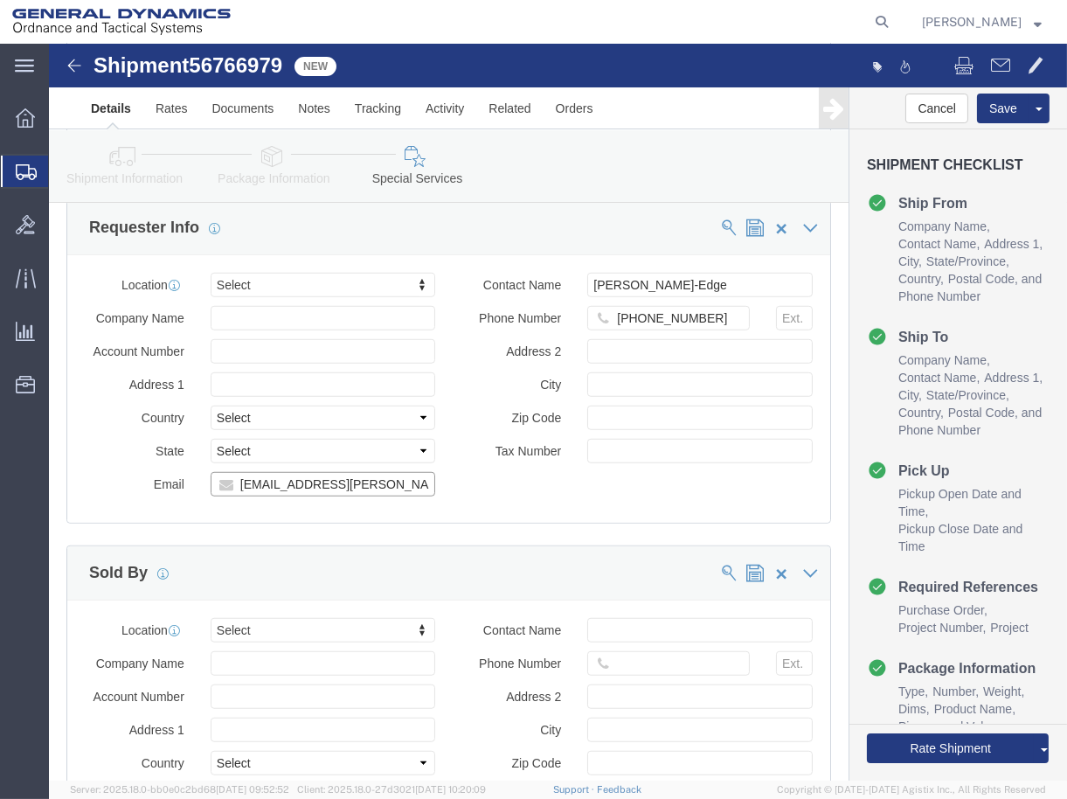
drag, startPoint x: 354, startPoint y: 433, endPoint x: -22, endPoint y: 440, distance: 375.8
click html "Shipment 56766979 New Details Rates Documents Notes Tracking Activity Related O…"
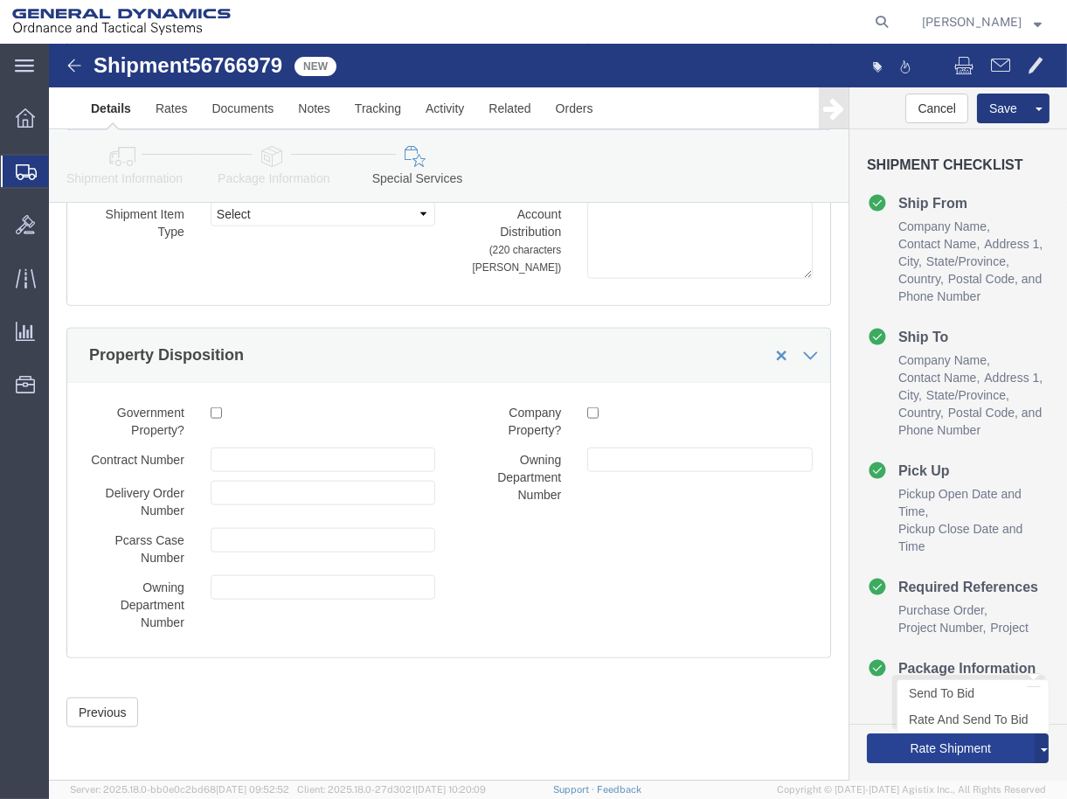
scroll to position [3026, 0]
type input "[PERSON_NAME][EMAIL_ADDRESS][DOMAIN_NAME]"
click button "Rate Shipment"
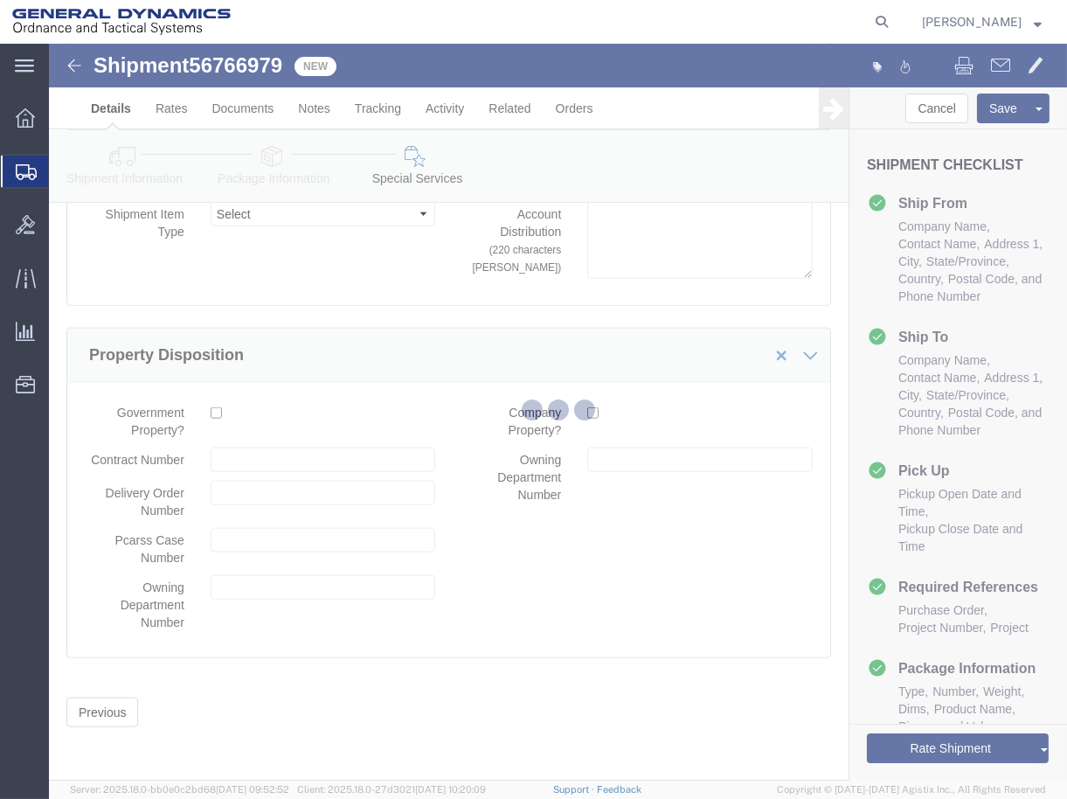
scroll to position [0, 0]
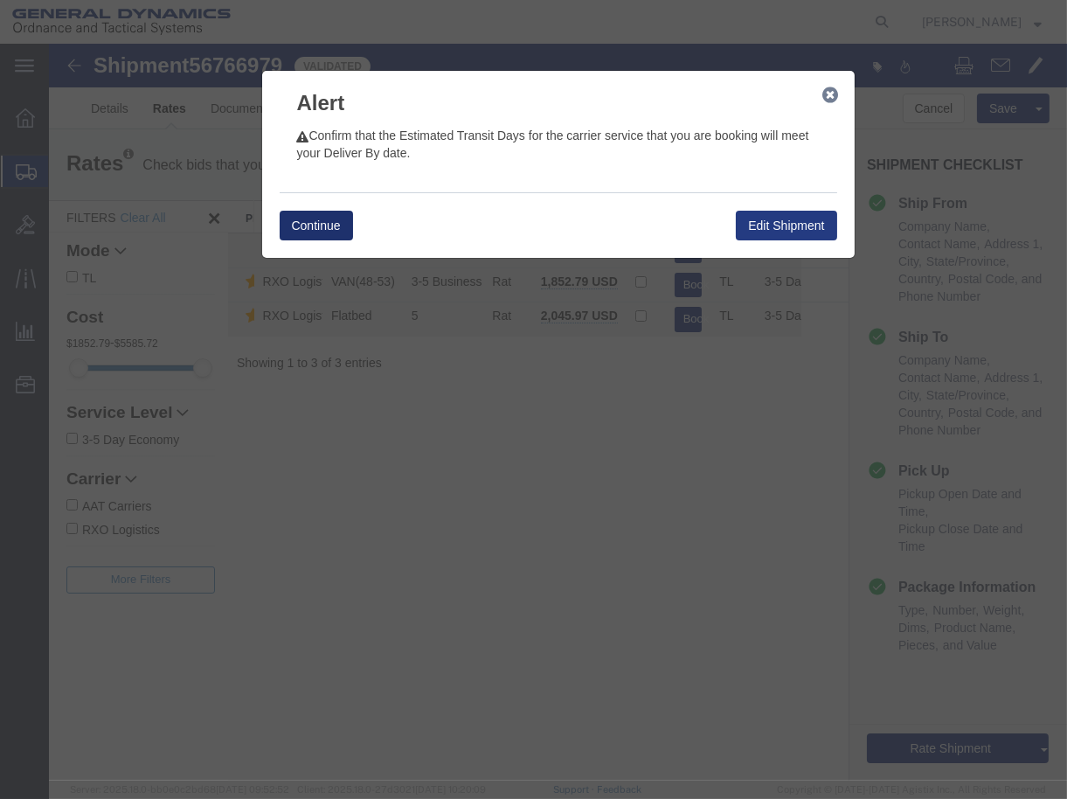
click at [321, 222] on button "Continue" at bounding box center [316, 226] width 73 height 30
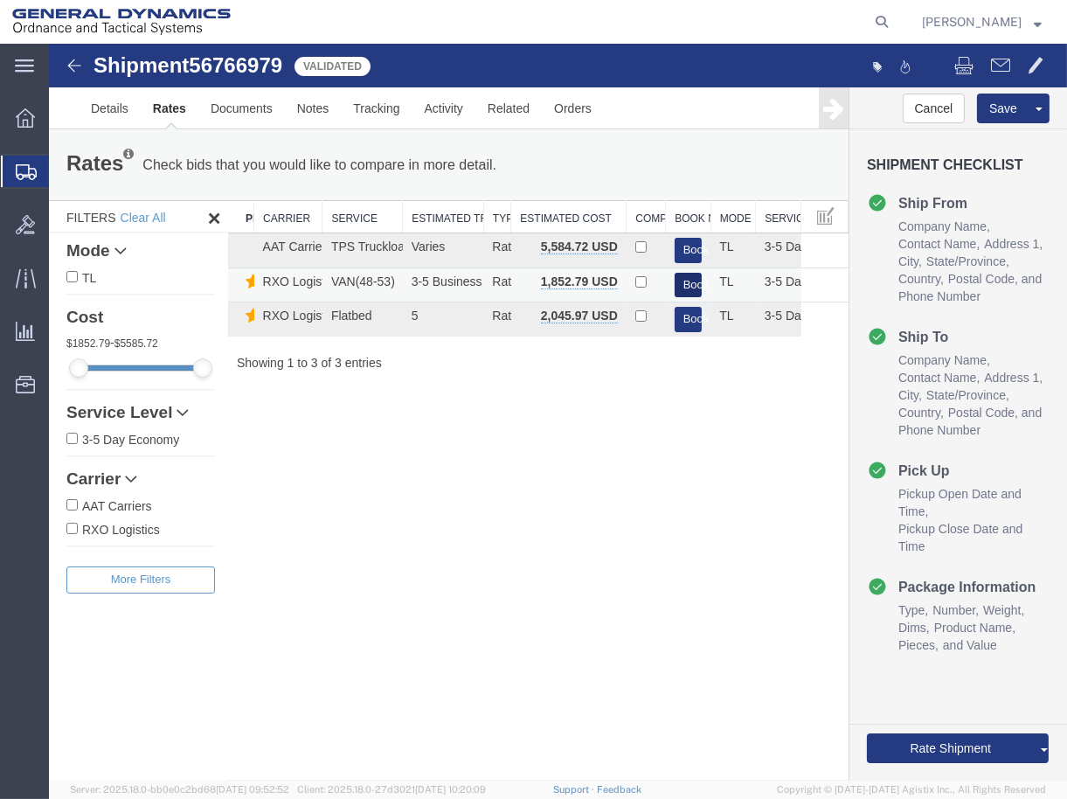
click at [694, 286] on button "Book" at bounding box center [689, 285] width 28 height 25
